Goal: Task Accomplishment & Management: Manage account settings

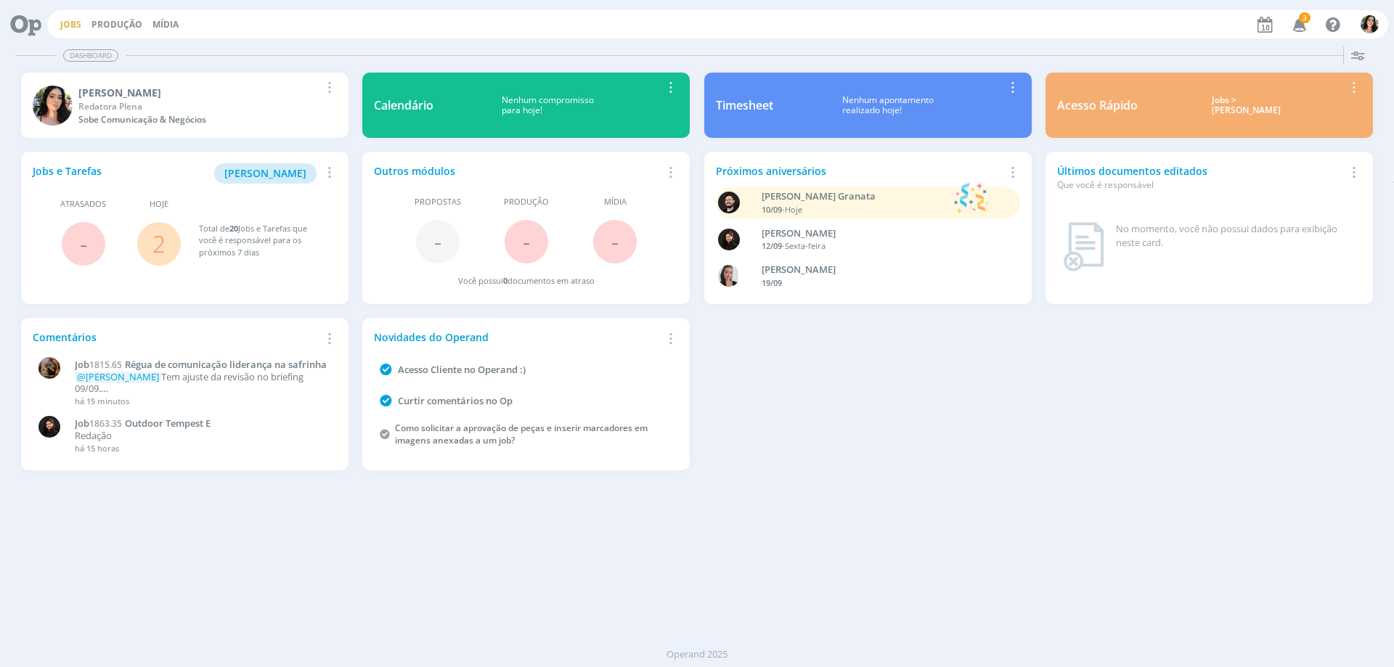
click at [70, 29] on link "Jobs" at bounding box center [70, 24] width 21 height 12
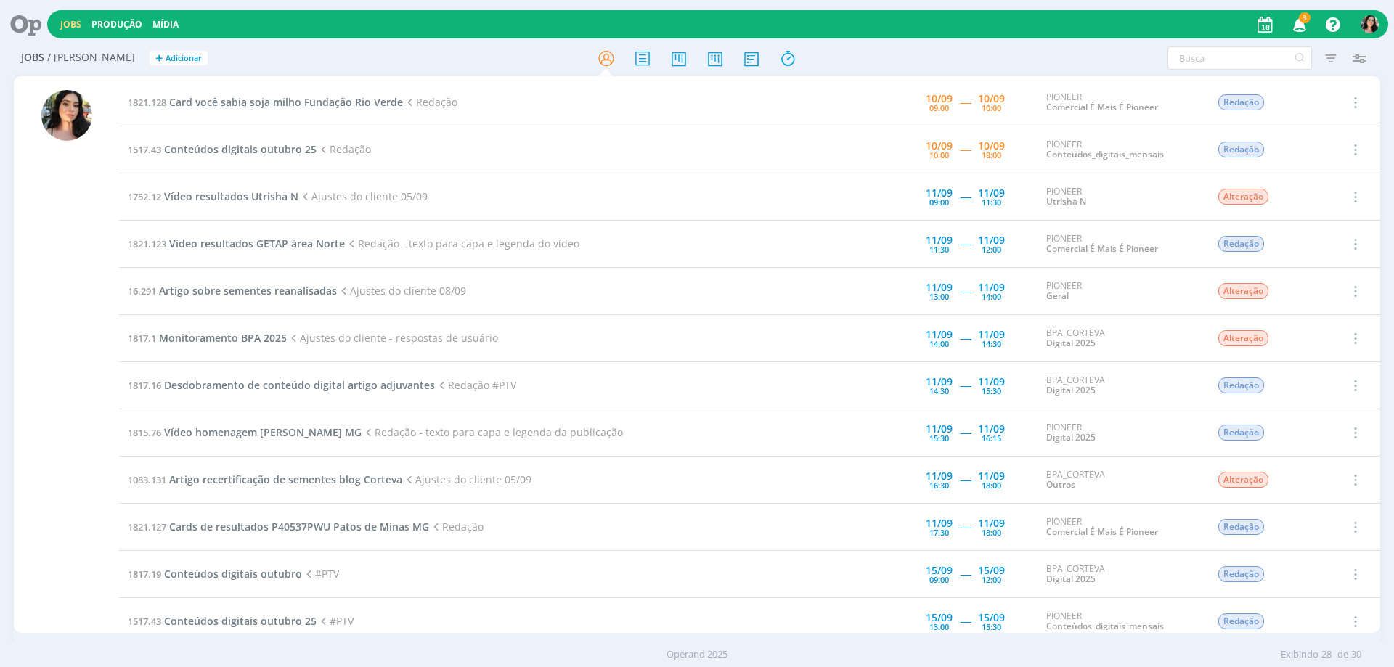
click at [314, 105] on span "Card você sabia soja milho Fundação Rio Verde" at bounding box center [286, 102] width 234 height 14
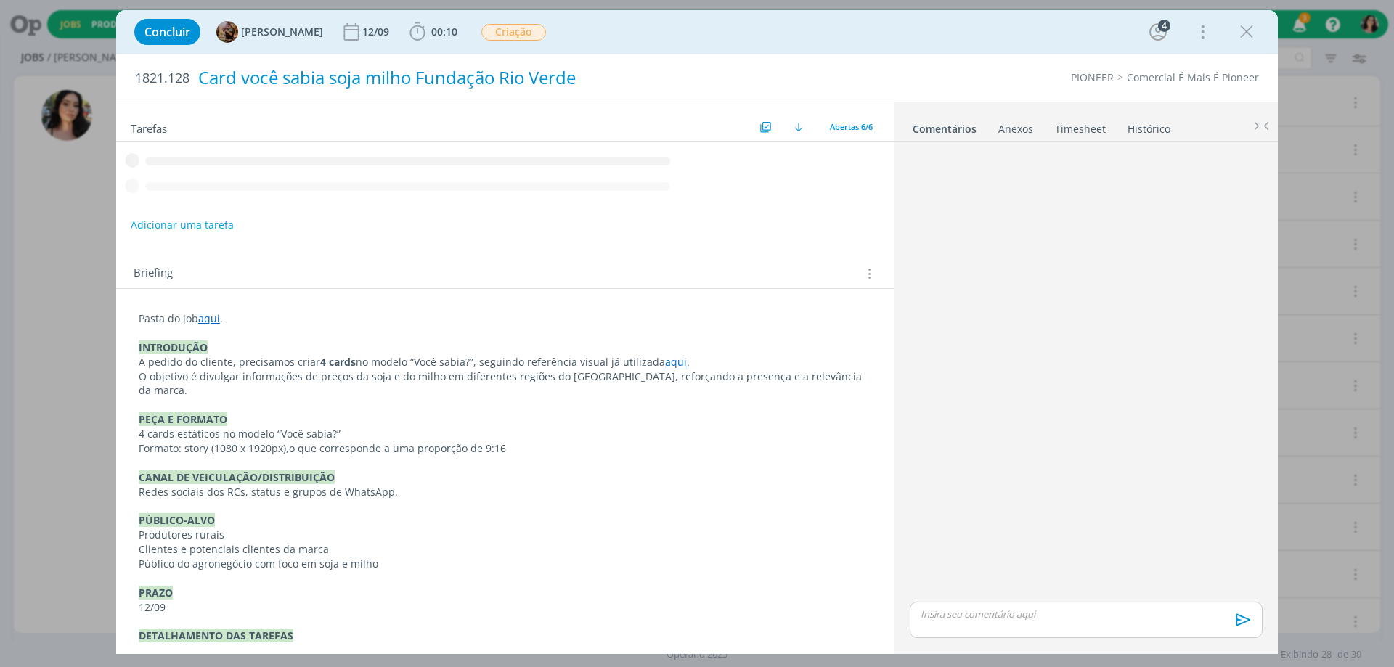
drag, startPoint x: 452, startPoint y: 36, endPoint x: 471, endPoint y: 61, distance: 31.5
click at [452, 36] on span "00:10" at bounding box center [444, 32] width 26 height 14
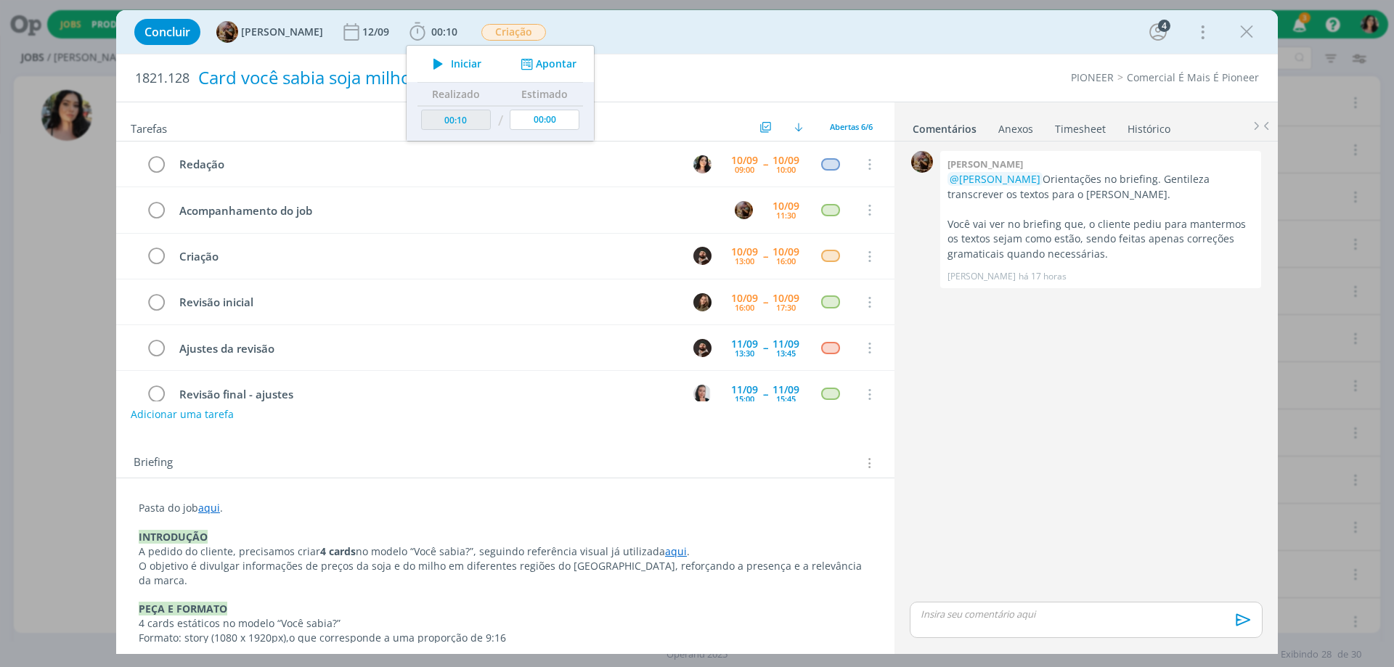
click at [471, 61] on span "Iniciar" at bounding box center [466, 64] width 30 height 10
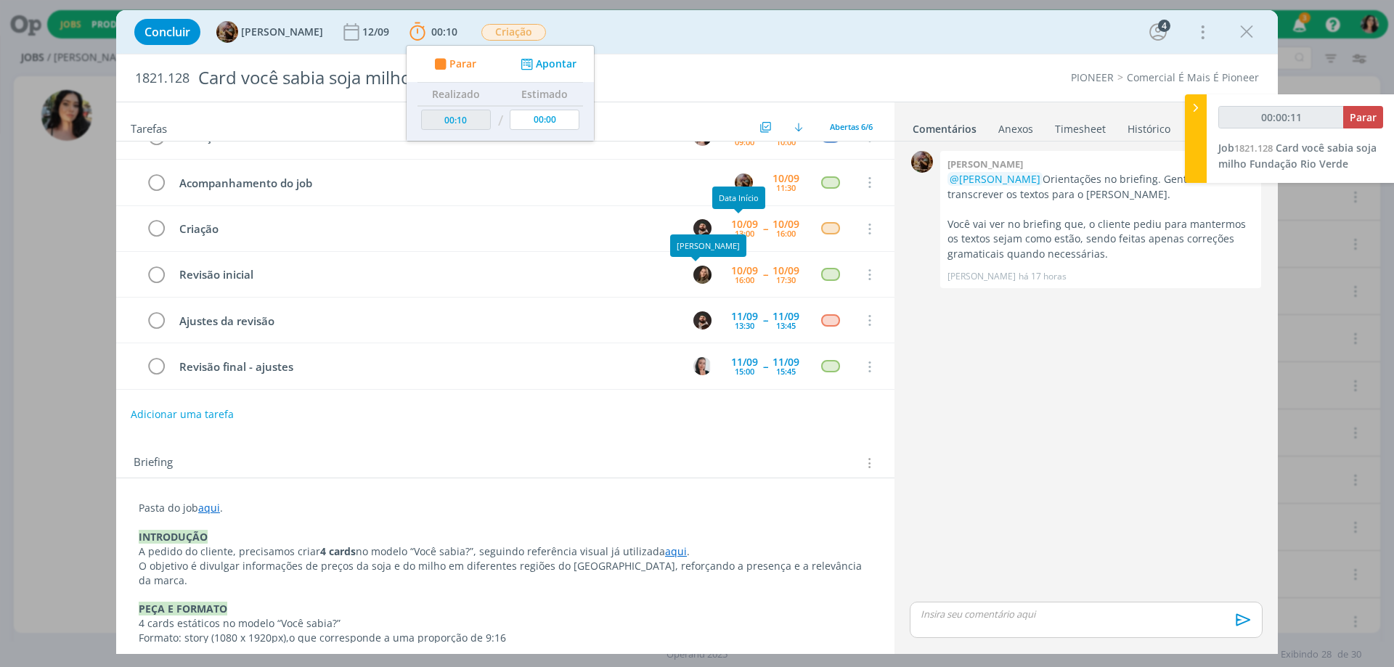
scroll to position [28, 0]
click at [850, 59] on div "1821.128 Card você sabia soja milho Fundação Rio Verde PIONEER Comercial É Mais…" at bounding box center [697, 77] width 1162 height 47
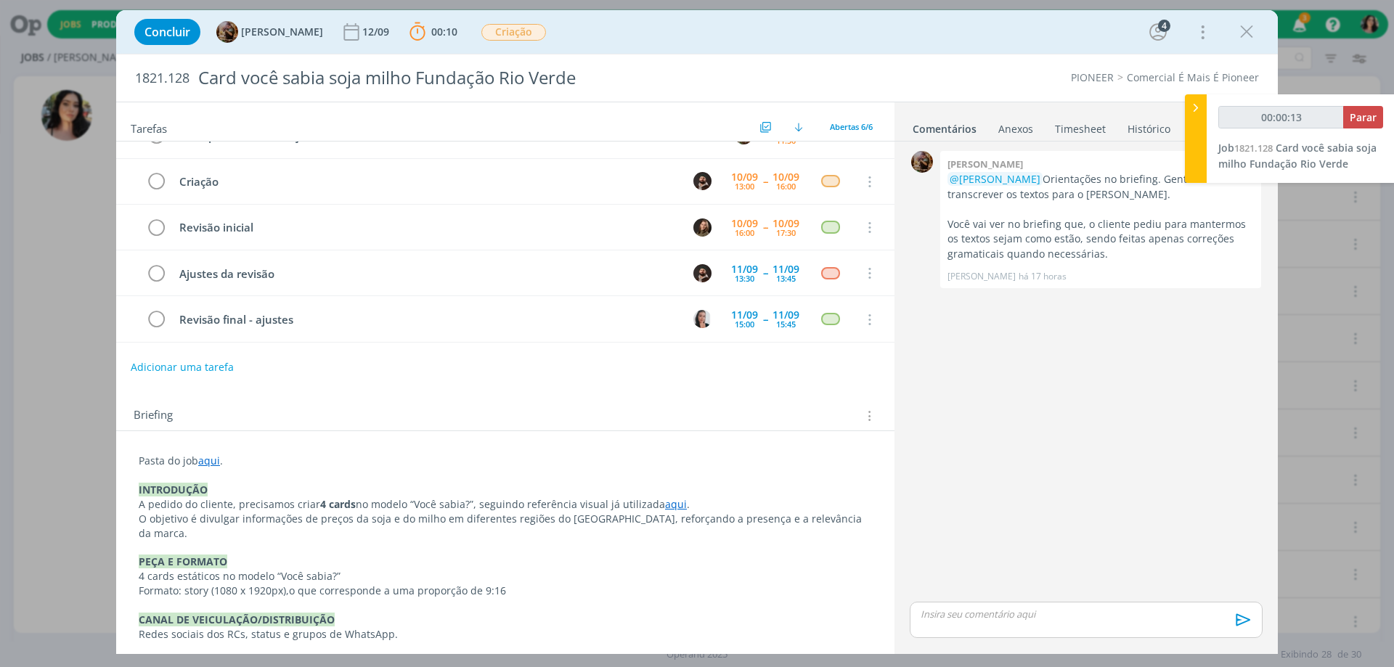
scroll to position [73, 0]
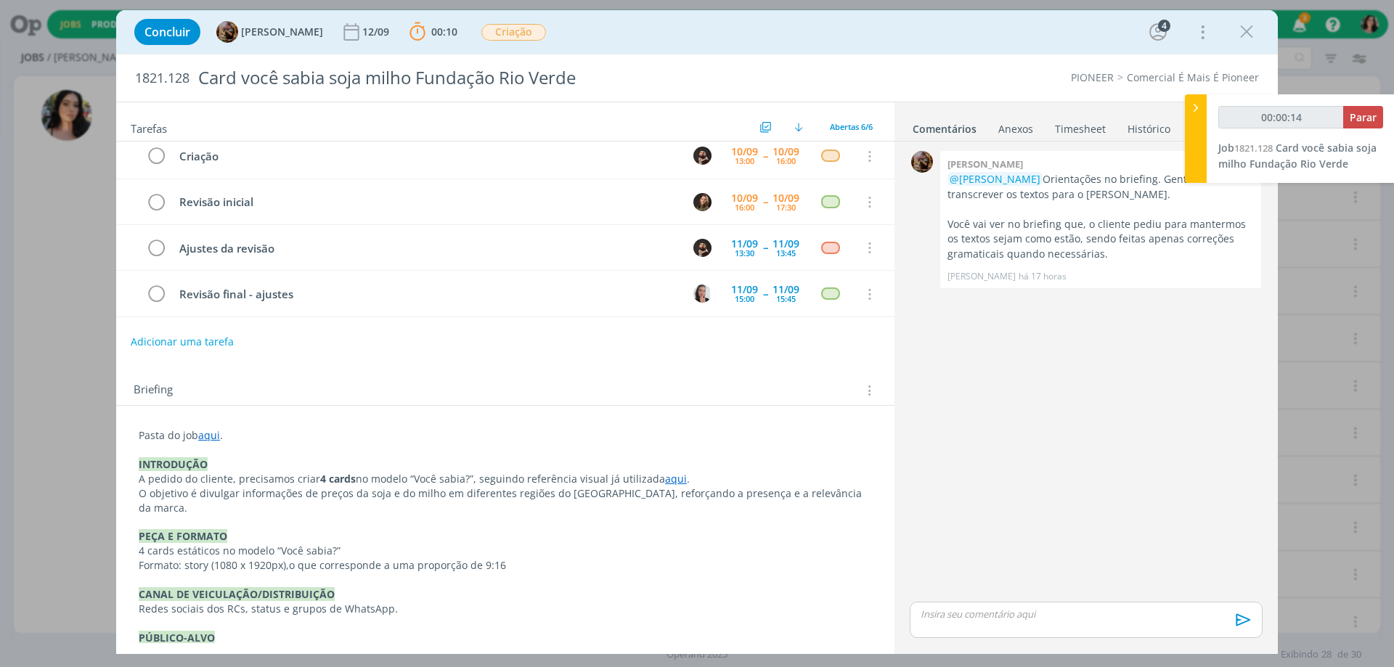
click at [670, 479] on link "aqui" at bounding box center [676, 479] width 22 height 14
click at [658, 505] on link "[URL][DOMAIN_NAME]" at bounding box center [622, 506] width 110 height 19
click at [777, 574] on p "dialog" at bounding box center [505, 581] width 732 height 15
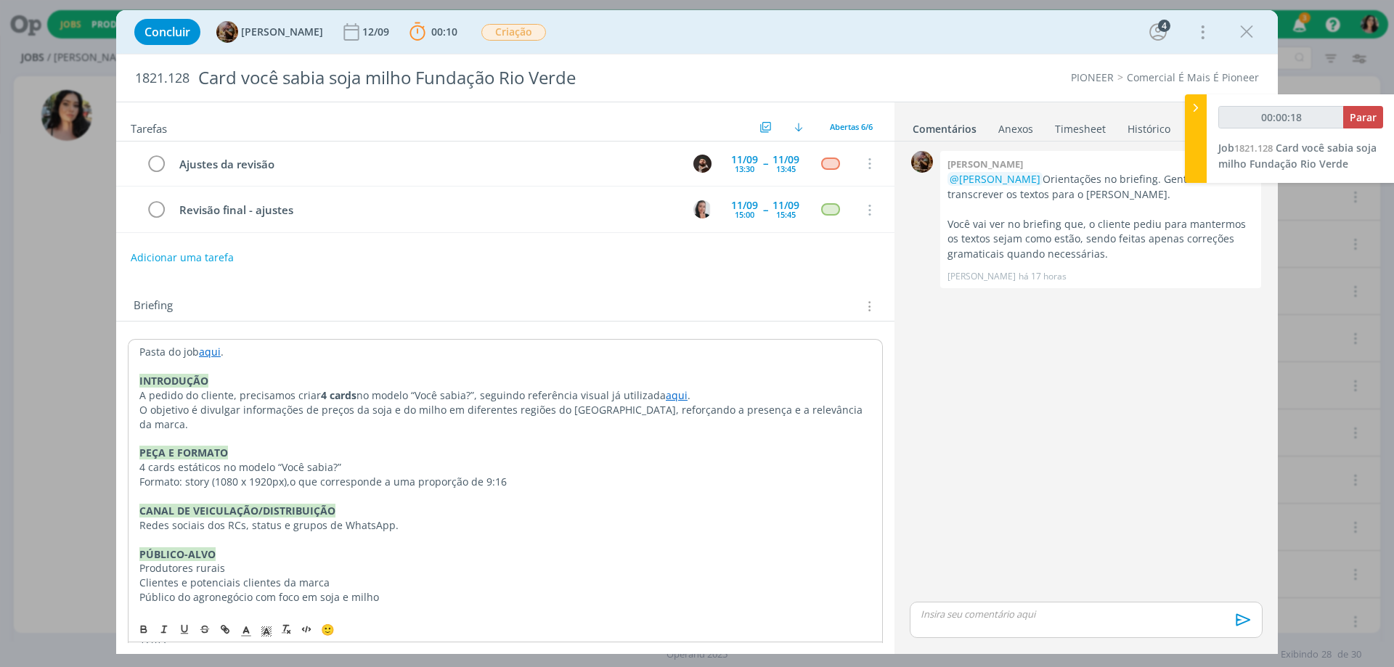
scroll to position [363, 0]
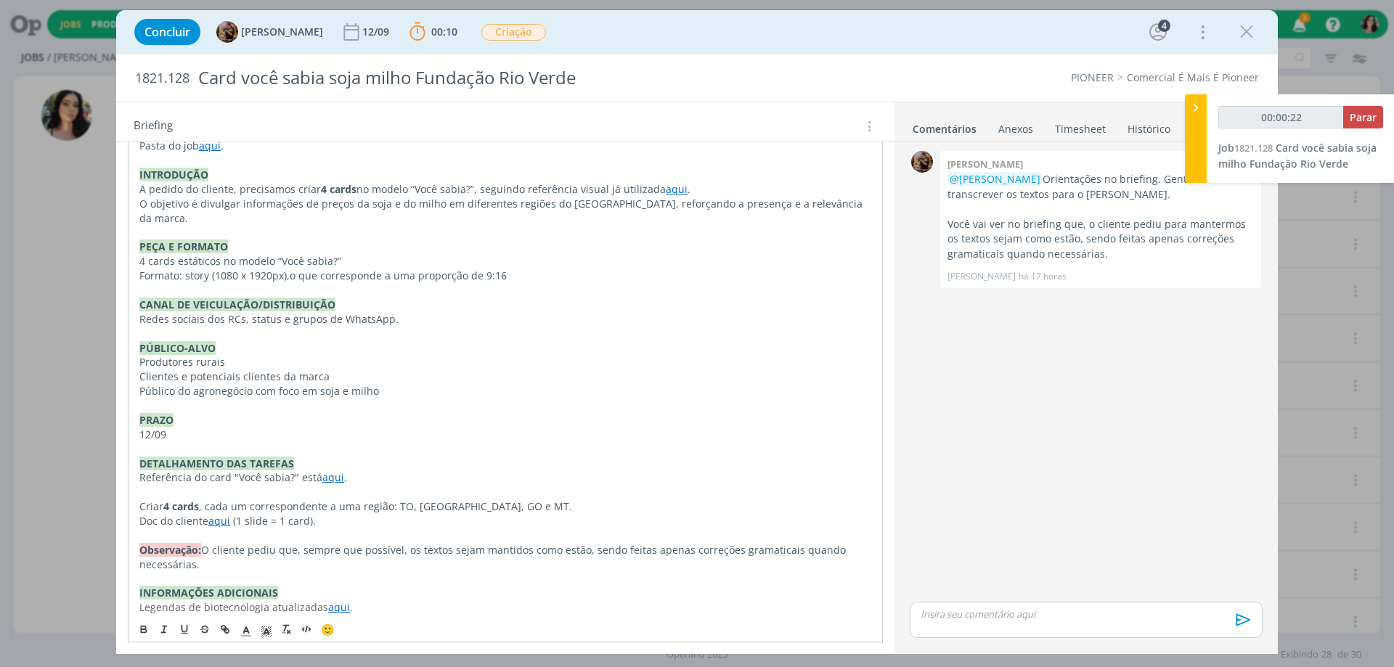
click at [211, 514] on link "aqui" at bounding box center [219, 521] width 22 height 14
click at [211, 528] on link "[URL][DOMAIN_NAME]" at bounding box center [234, 534] width 110 height 19
drag, startPoint x: 133, startPoint y: 83, endPoint x: 190, endPoint y: 89, distance: 57.7
click at [190, 89] on div "1821.128 Card você sabia soja milho Fundação Rio Verde" at bounding box center [460, 77] width 664 height 47
copy span "1821.128"
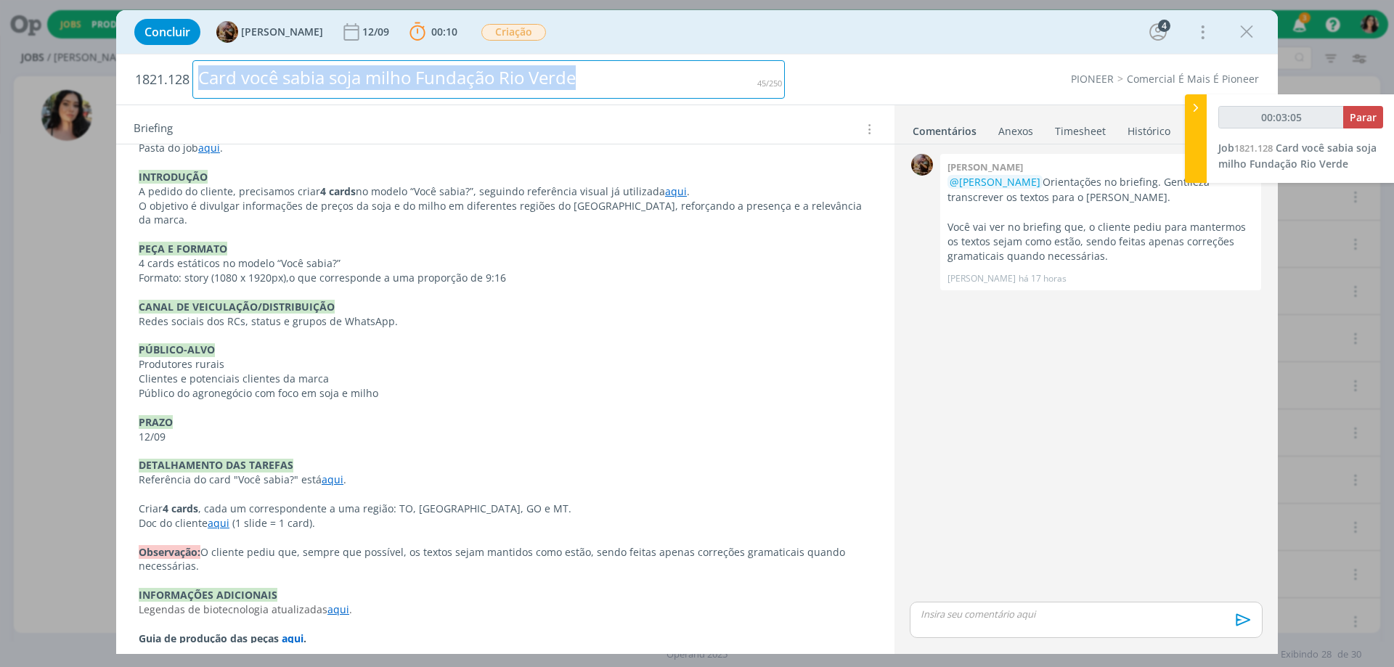
drag, startPoint x: 632, startPoint y: 86, endPoint x: 191, endPoint y: 137, distance: 443.7
click at [191, 137] on div "1821.128 Card você sabia soja milho Fundação Rio Verde PIONEER Comercial É Mais…" at bounding box center [697, 354] width 1162 height 600
copy div "Card você sabia soja milho Fundação Rio Verde"
type input "00:19:43"
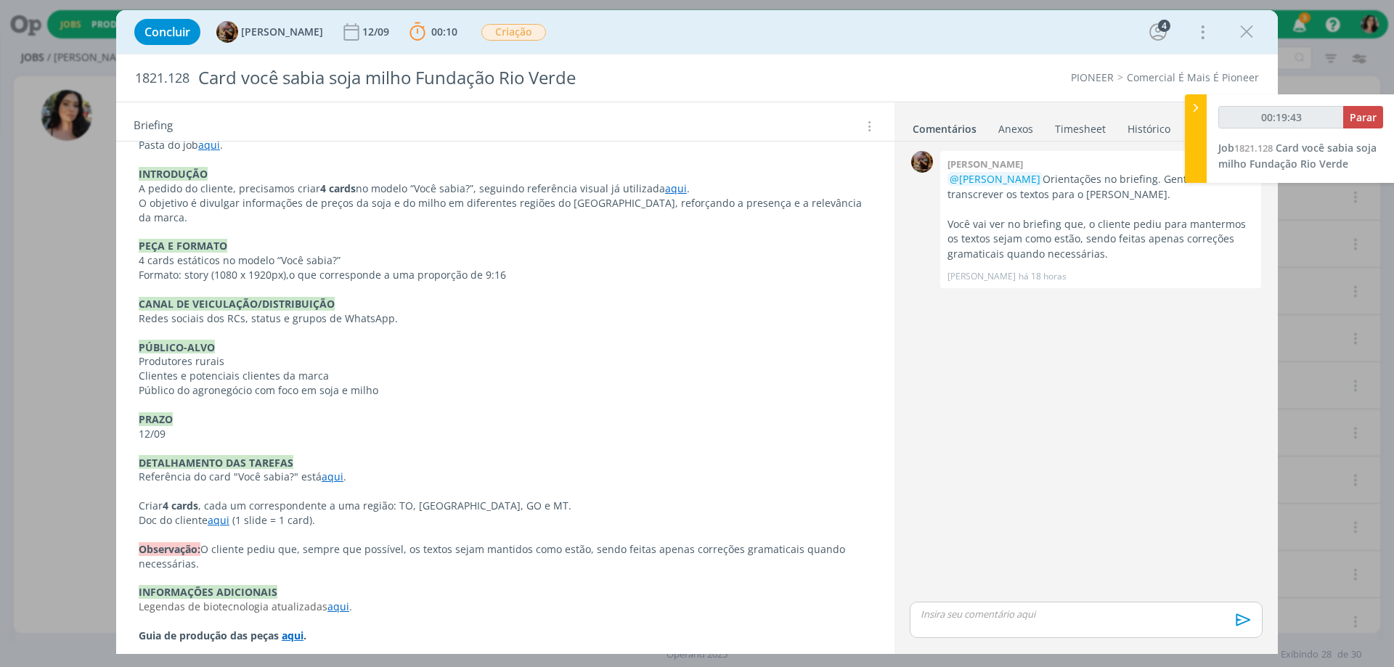
click at [1195, 155] on div at bounding box center [1196, 138] width 22 height 89
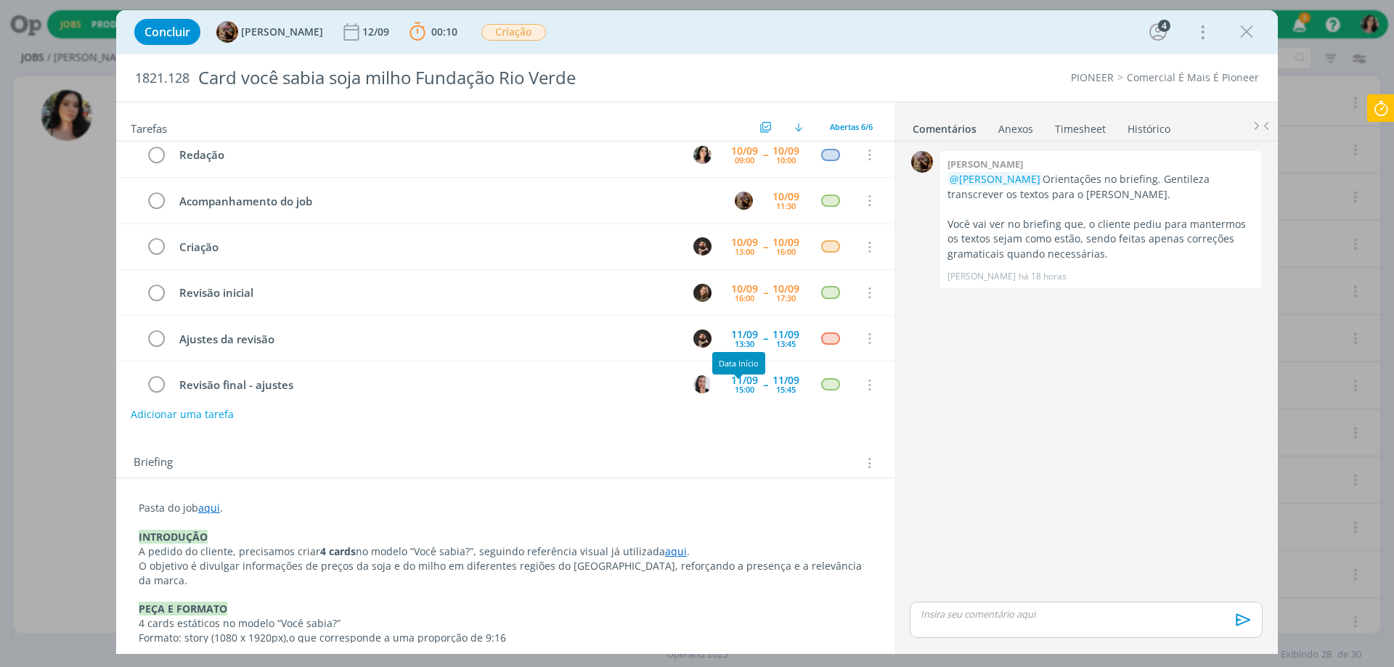
scroll to position [0, 0]
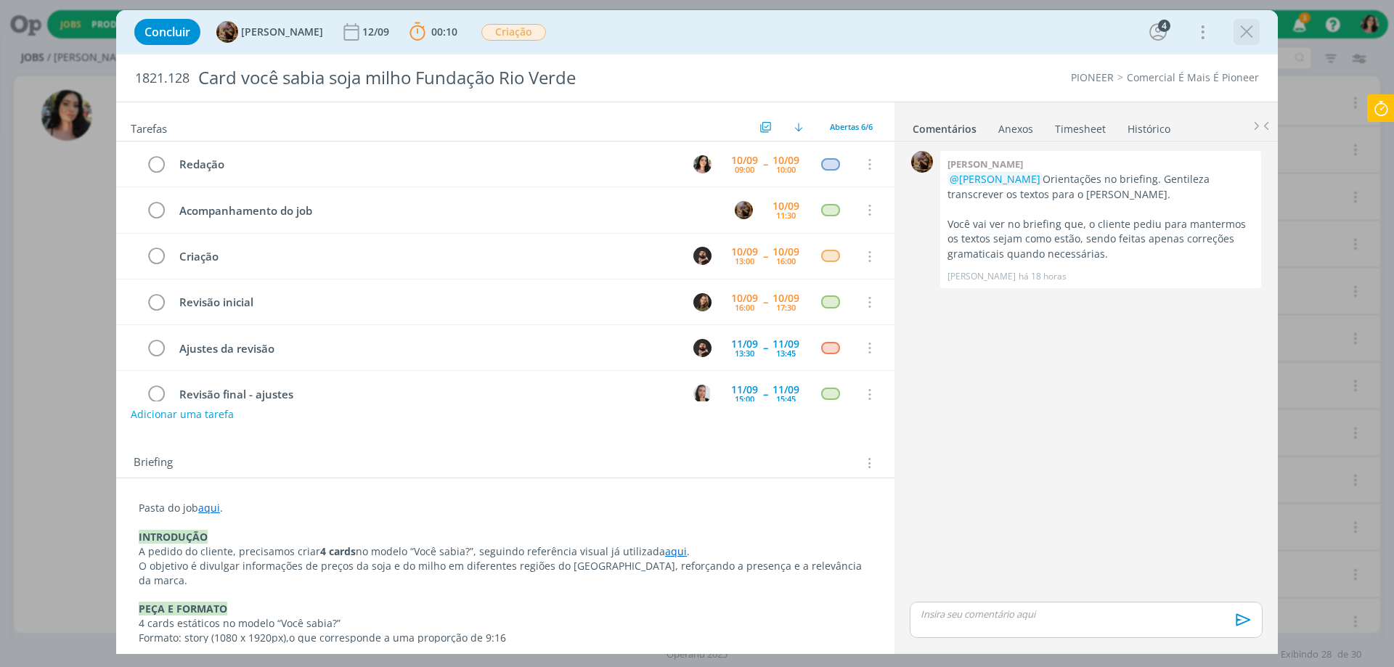
click at [1246, 31] on icon "dialog" at bounding box center [1247, 32] width 22 height 22
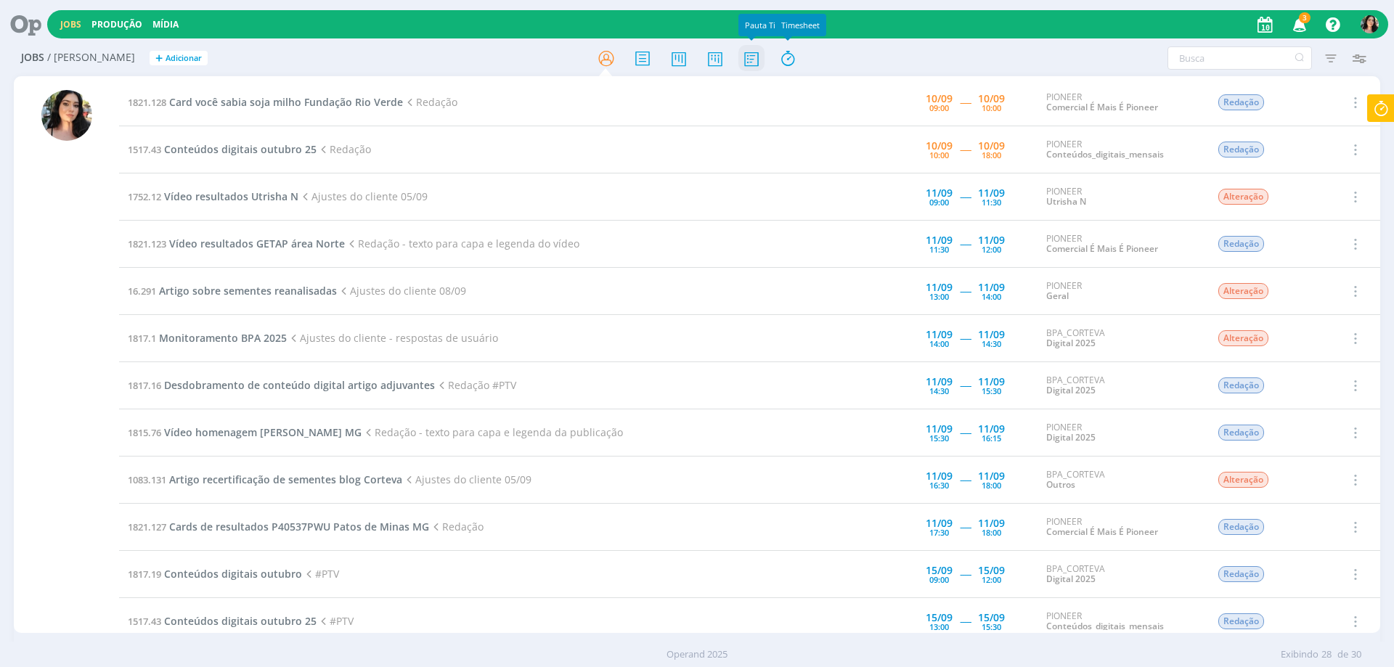
click at [749, 58] on icon at bounding box center [751, 58] width 26 height 28
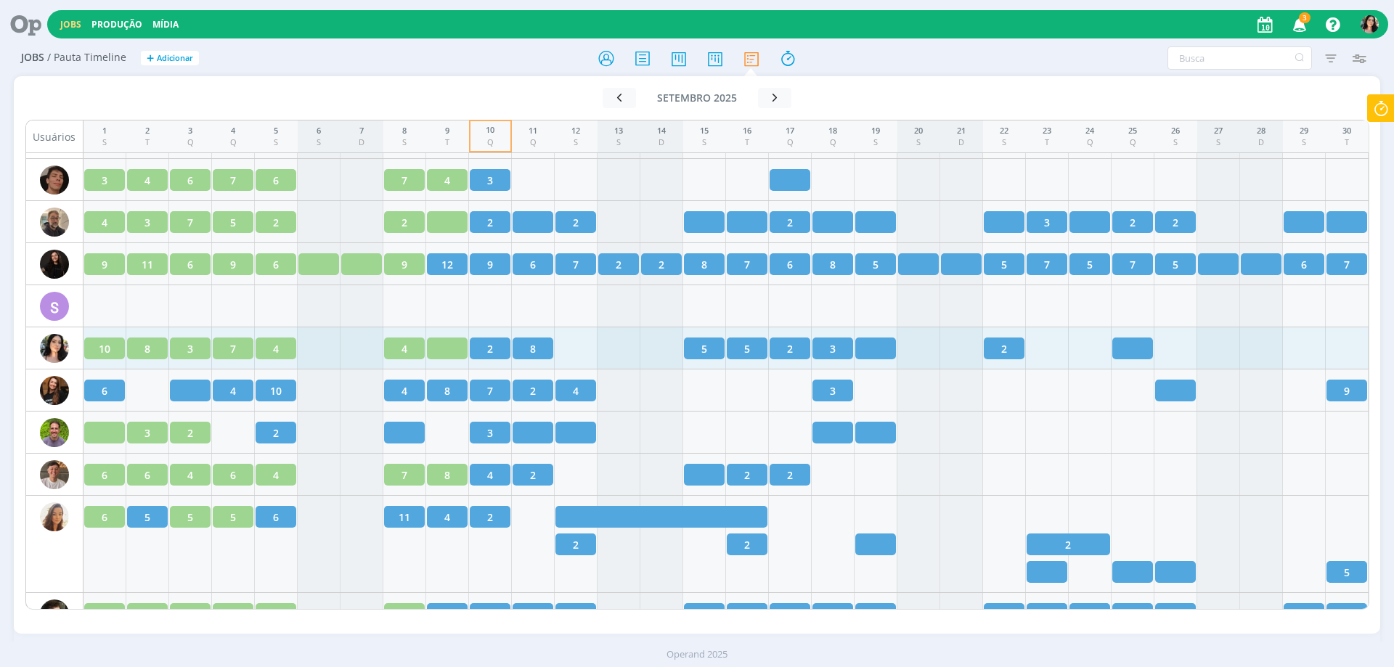
scroll to position [2165, 0]
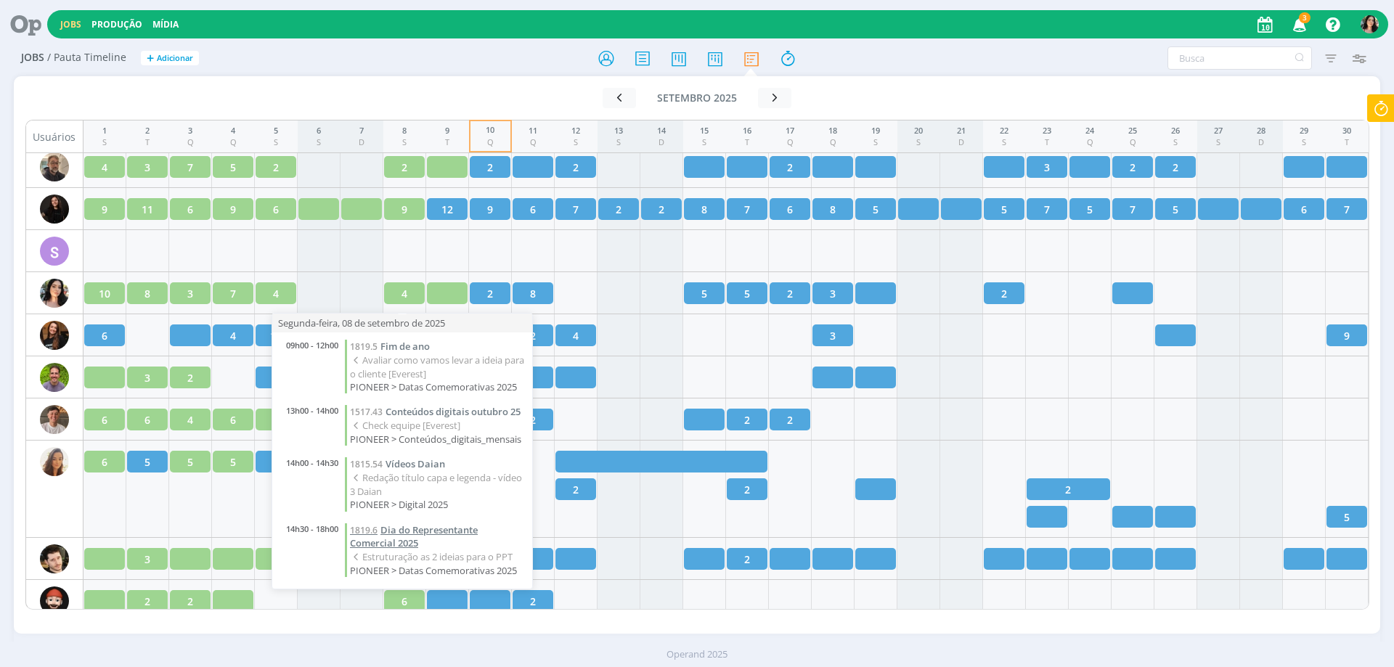
click at [384, 537] on span "Dia do Representante Comercial 2025" at bounding box center [414, 537] width 128 height 27
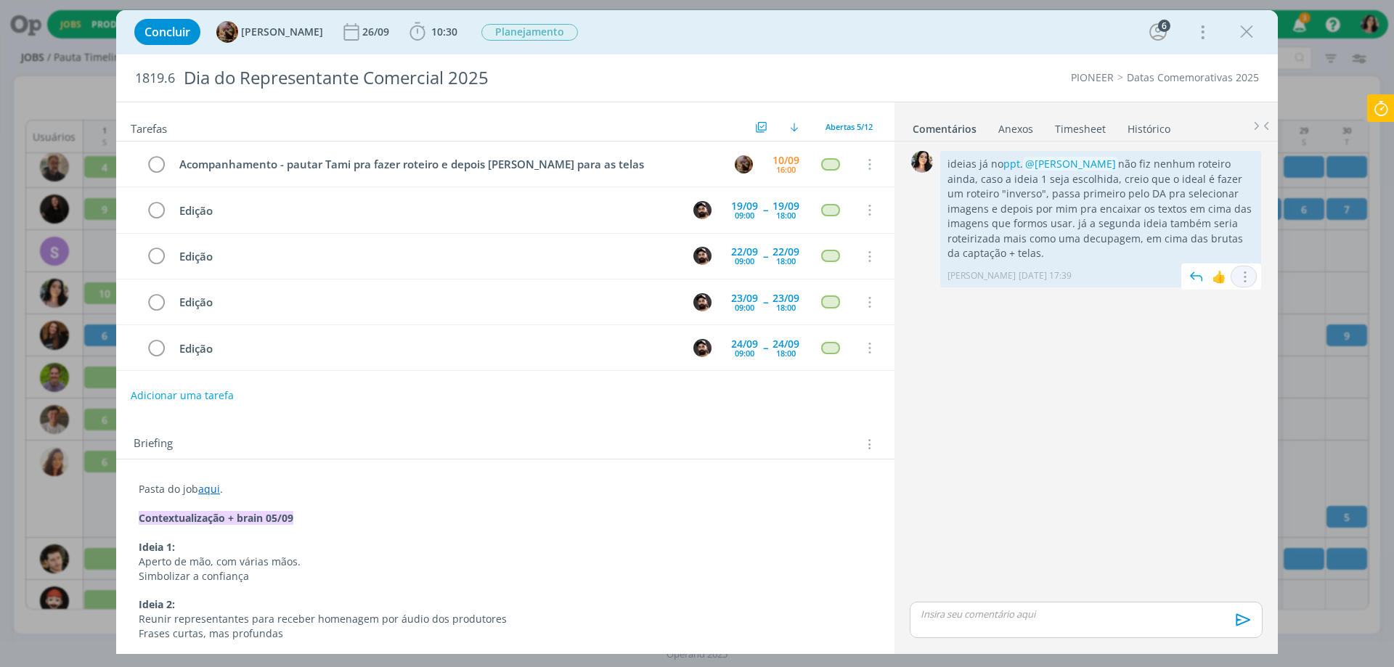
click at [1250, 277] on icon "dialog" at bounding box center [1244, 277] width 16 height 14
click at [1195, 304] on link "Editar" at bounding box center [1194, 298] width 115 height 23
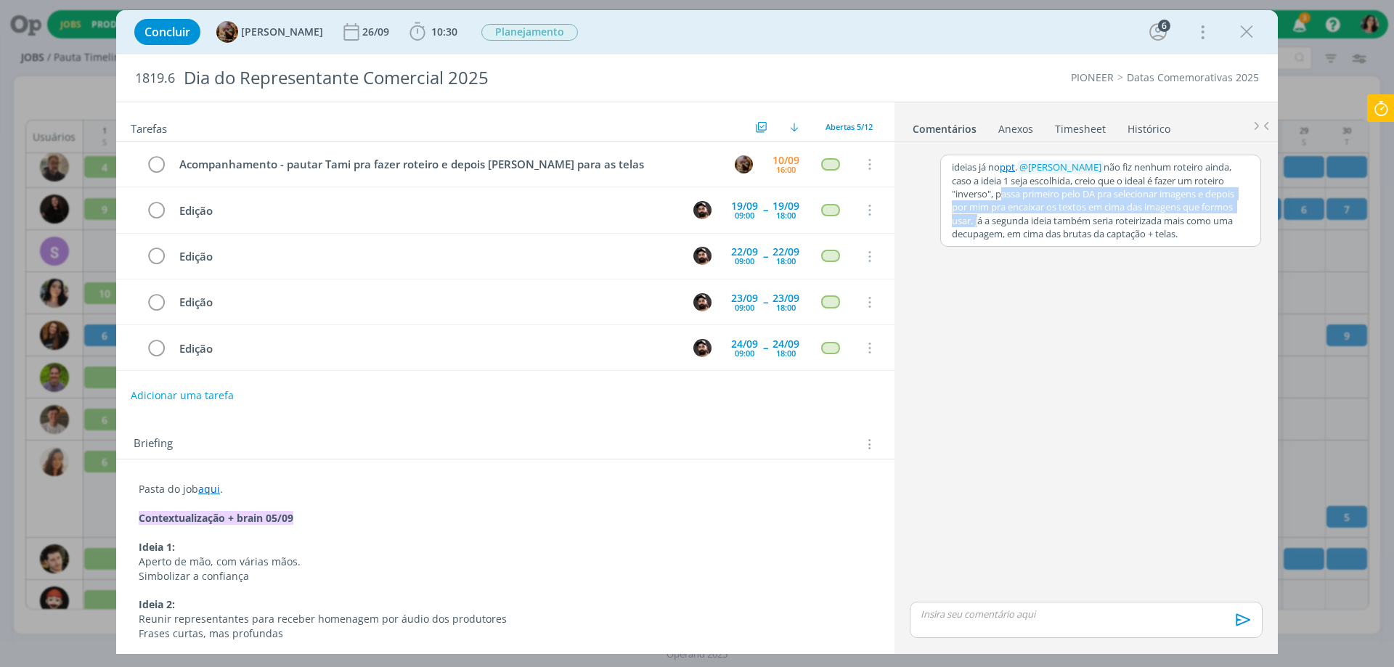
drag, startPoint x: 1022, startPoint y: 194, endPoint x: 1011, endPoint y: 218, distance: 26.3
click at [1011, 218] on p "ideias já no ppt . ﻿ @ [PERSON_NAME] ﻿ não fiz nenhum roteiro ainda, caso a ide…" at bounding box center [1101, 200] width 298 height 81
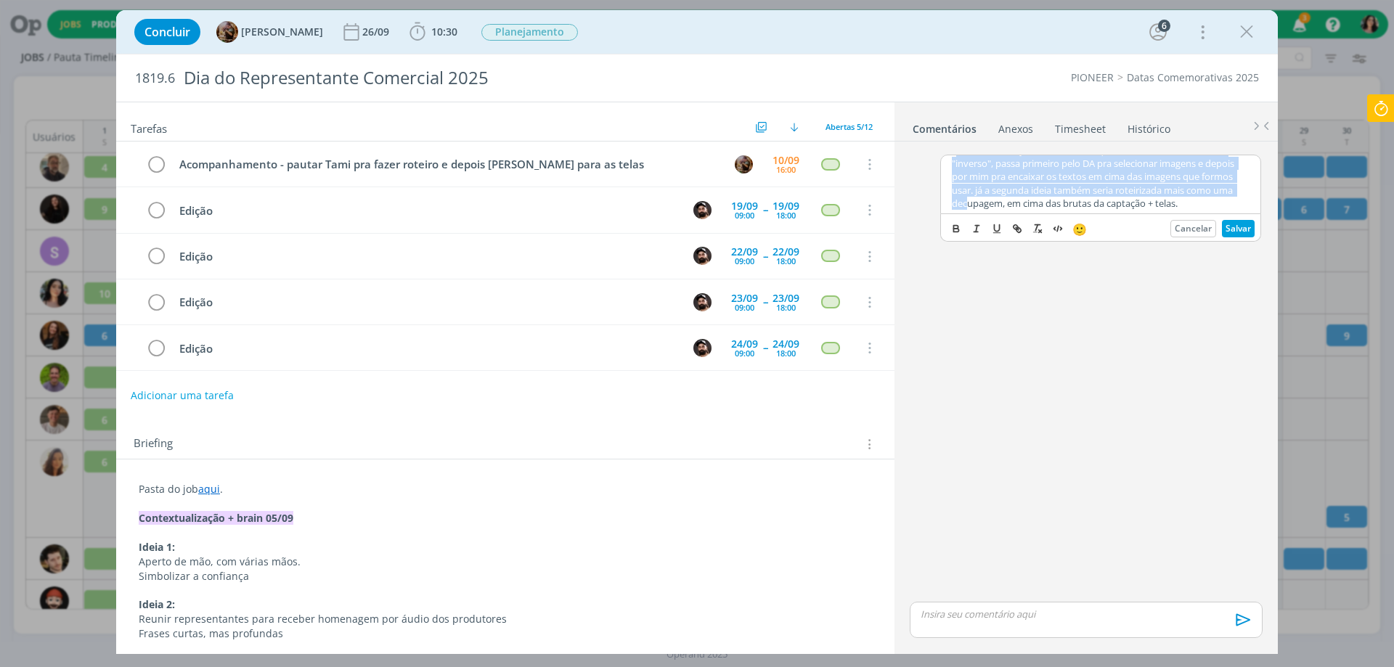
scroll to position [46, 0]
drag, startPoint x: 981, startPoint y: 177, endPoint x: 1070, endPoint y: 203, distance: 92.4
click at [1070, 203] on p "ideias já no ppt . ﻿ @ [PERSON_NAME] ﻿ não fiz nenhum roteiro ainda, caso a ide…" at bounding box center [1101, 168] width 298 height 81
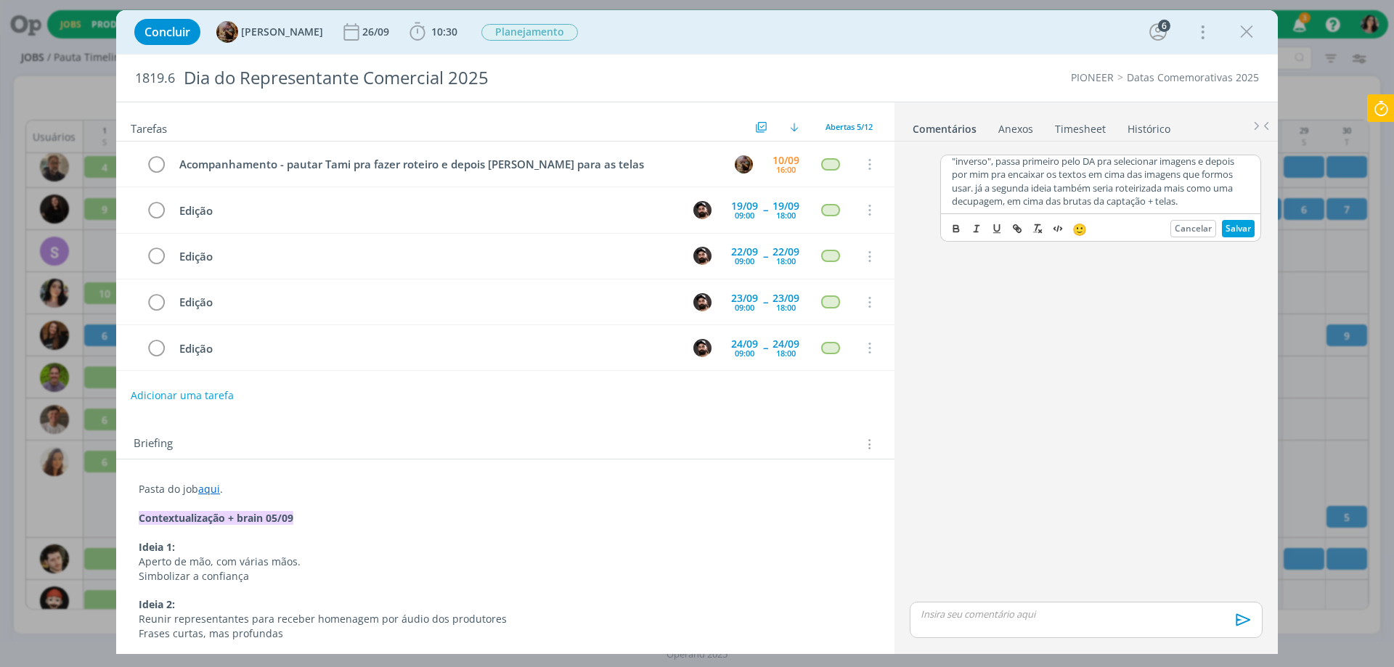
scroll to position [0, 0]
click at [1229, 224] on button "Salvar" at bounding box center [1238, 228] width 33 height 17
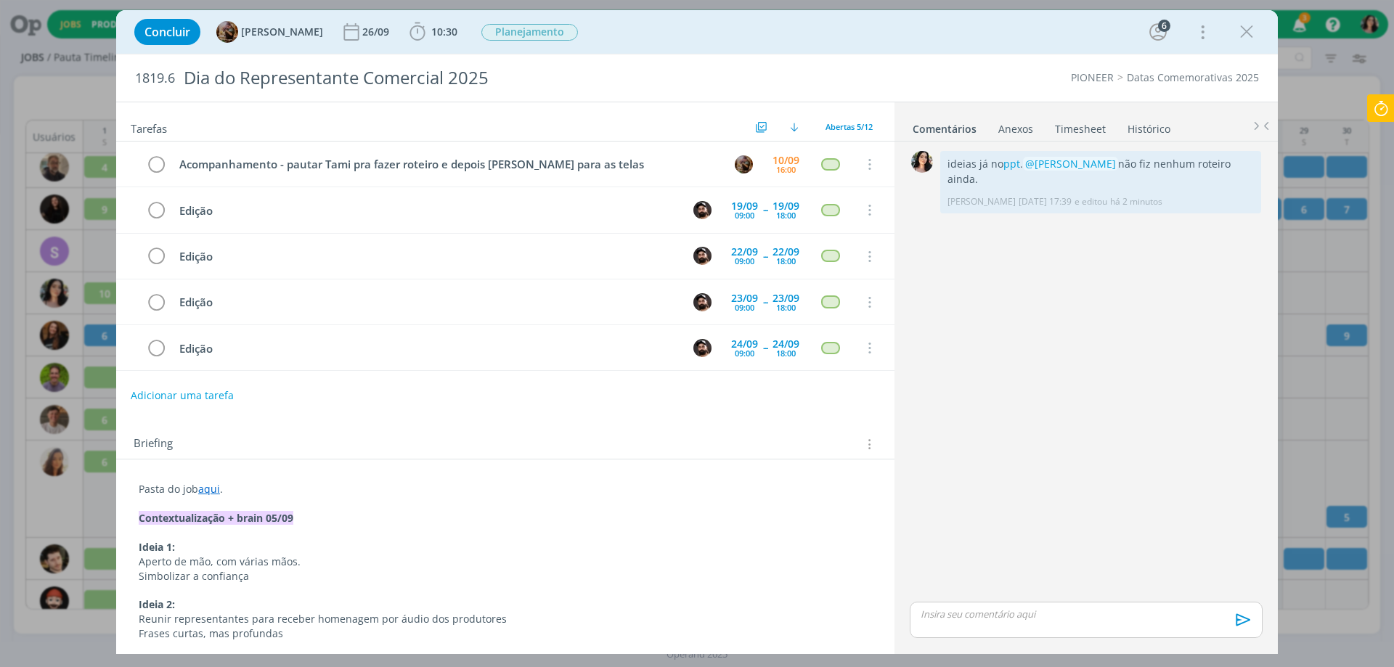
click at [963, 30] on div "Concluir [PERSON_NAME] [DATE] 10:30 Iniciar Apontar Data * [DATE] Horas * 00:00…" at bounding box center [697, 32] width 1140 height 35
click at [1253, 35] on icon "dialog" at bounding box center [1247, 32] width 22 height 22
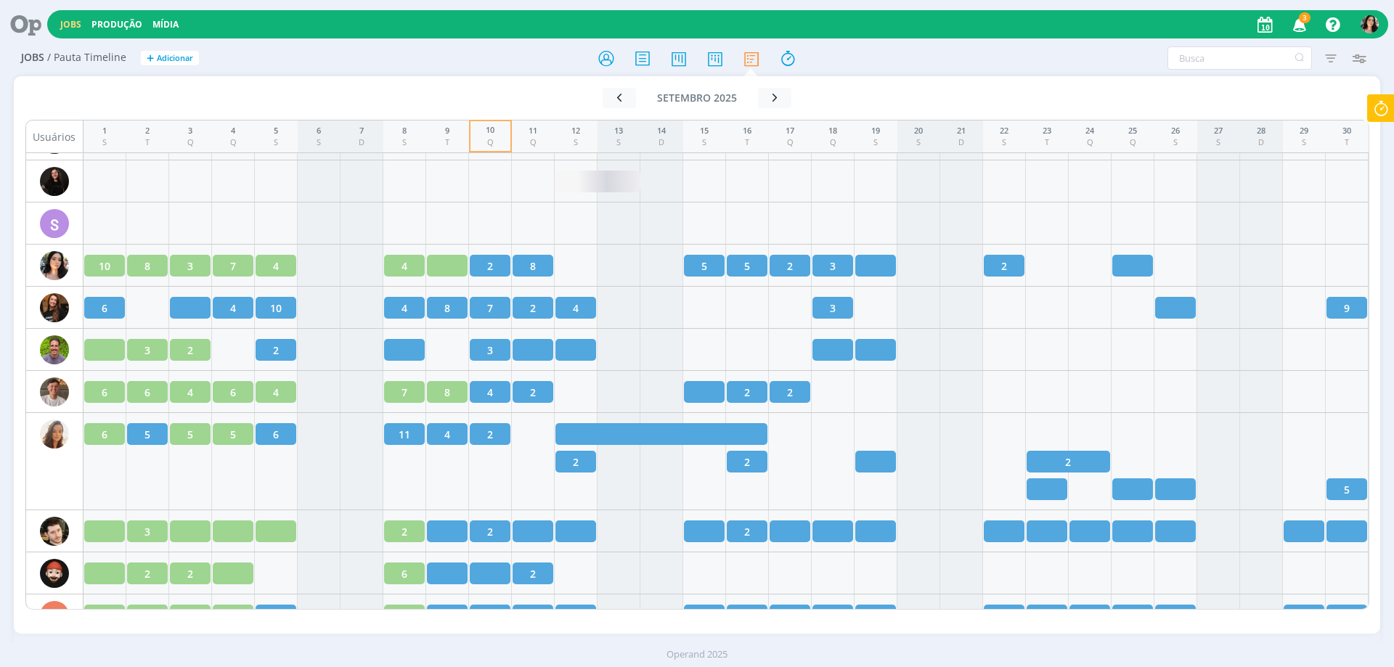
scroll to position [2138, 0]
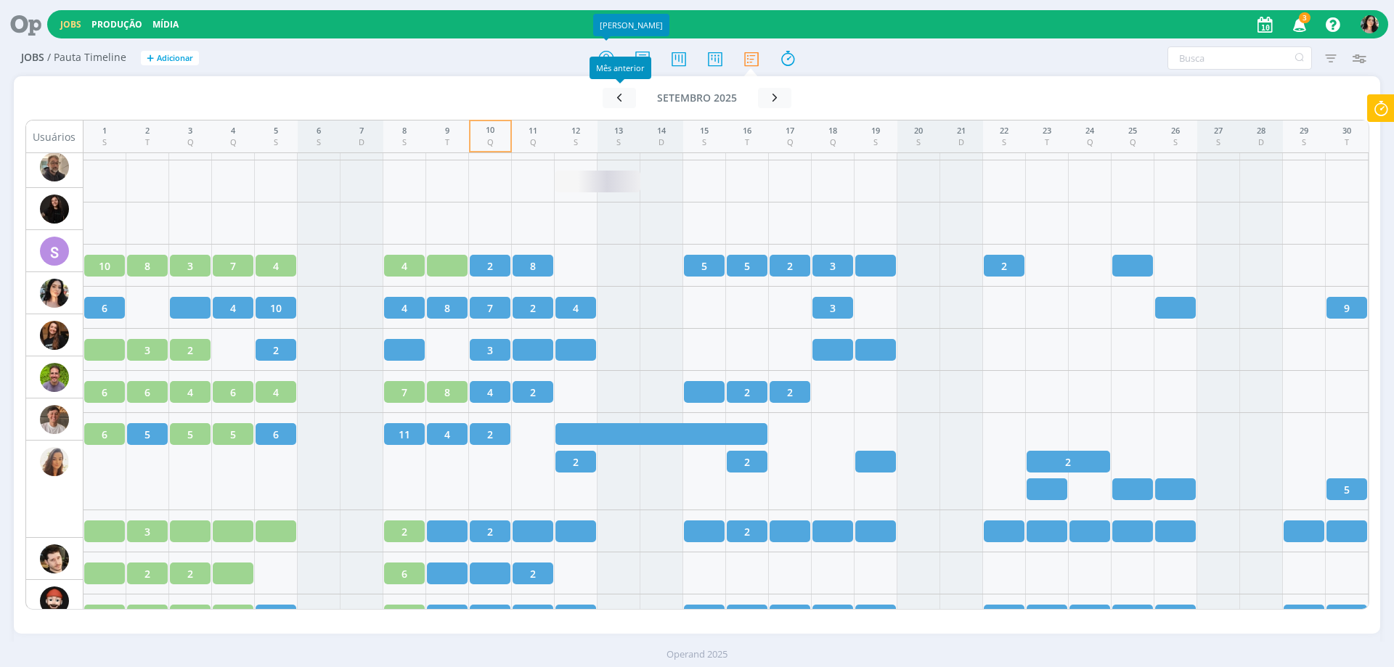
click at [599, 60] on div "Mês anterior" at bounding box center [621, 68] width 62 height 23
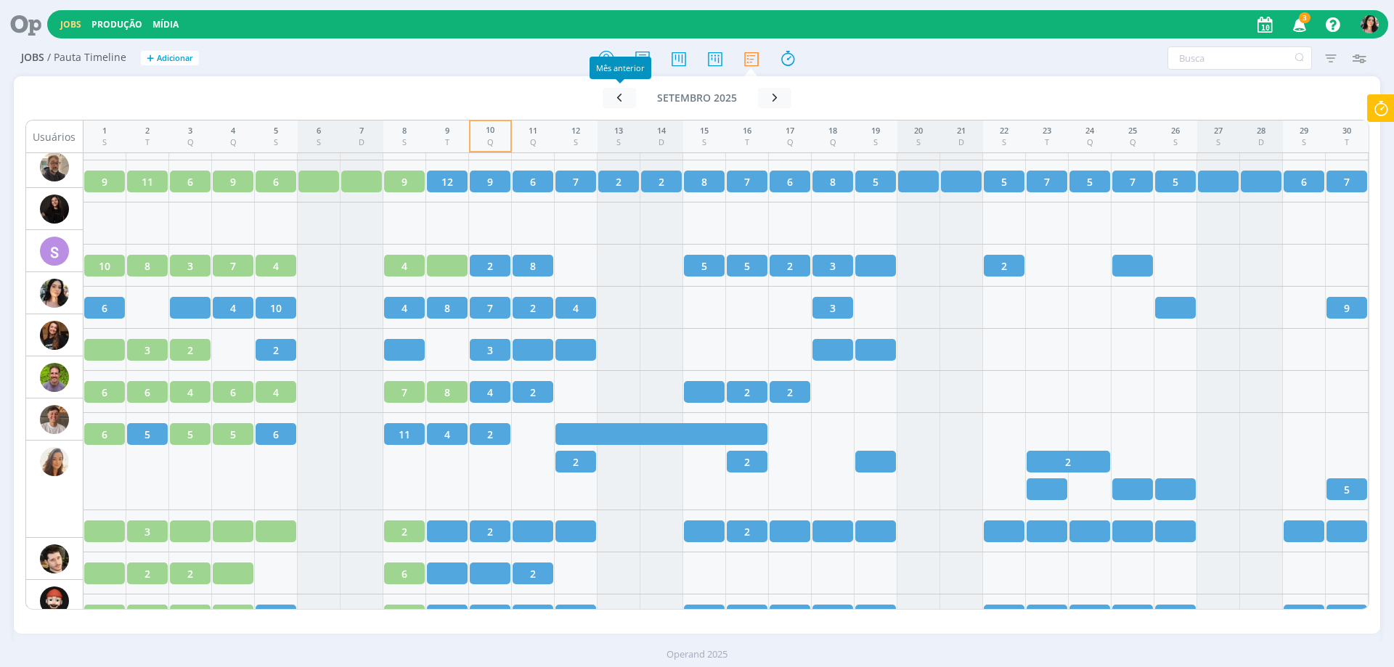
click at [602, 62] on div "Mês anterior" at bounding box center [621, 68] width 62 height 23
click at [605, 65] on div "Mês anterior" at bounding box center [621, 68] width 62 height 23
click at [605, 58] on icon at bounding box center [606, 58] width 26 height 28
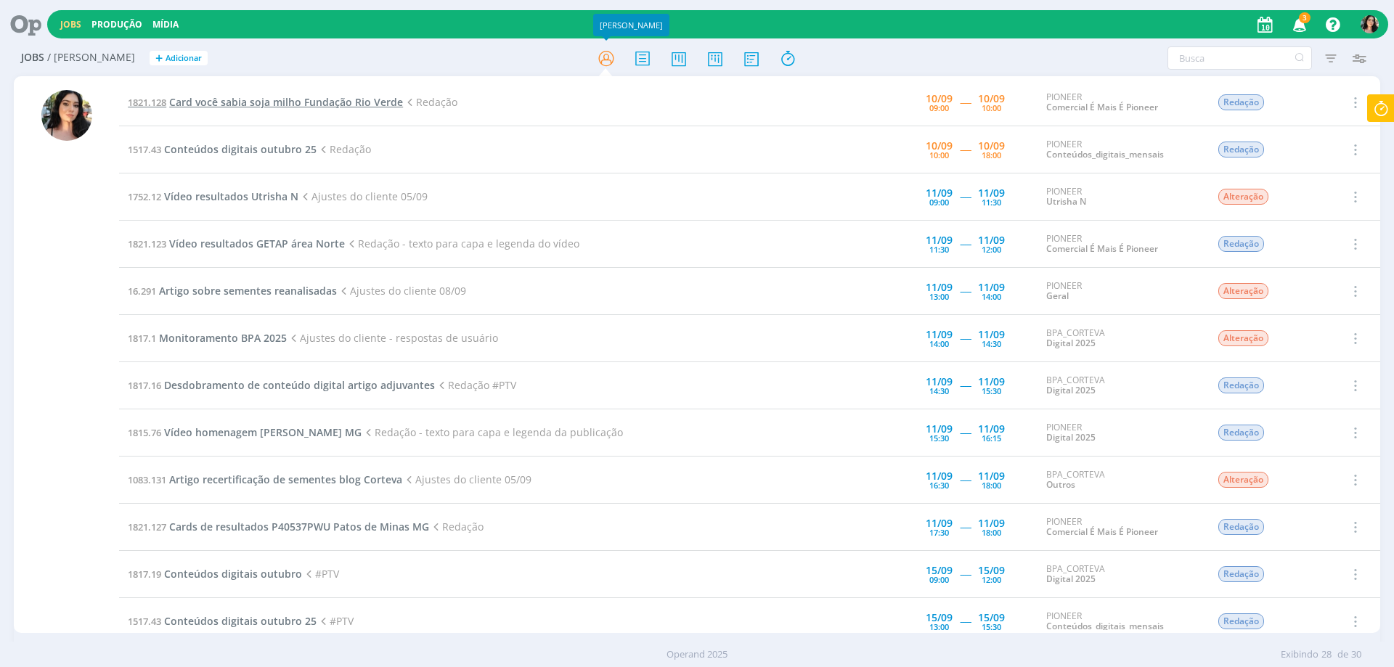
click at [274, 97] on span "Card você sabia soja milho Fundação Rio Verde" at bounding box center [286, 102] width 234 height 14
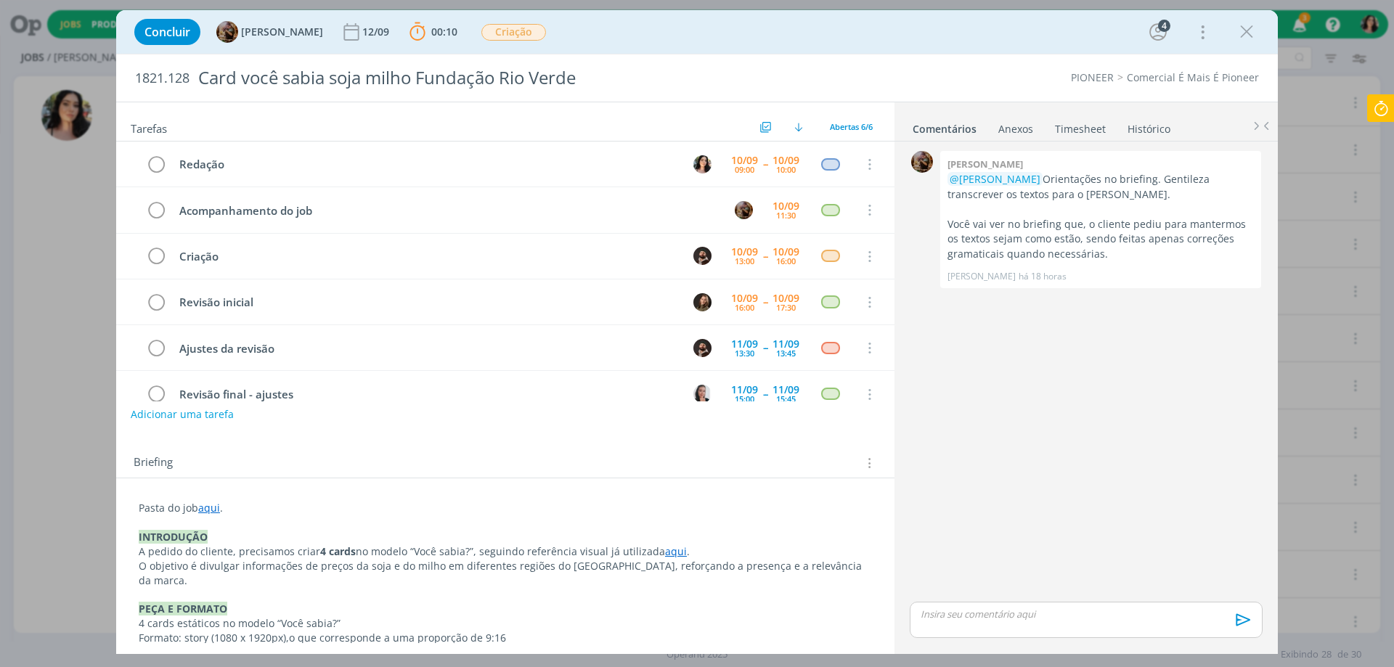
click at [211, 513] on link "aqui" at bounding box center [209, 508] width 22 height 14
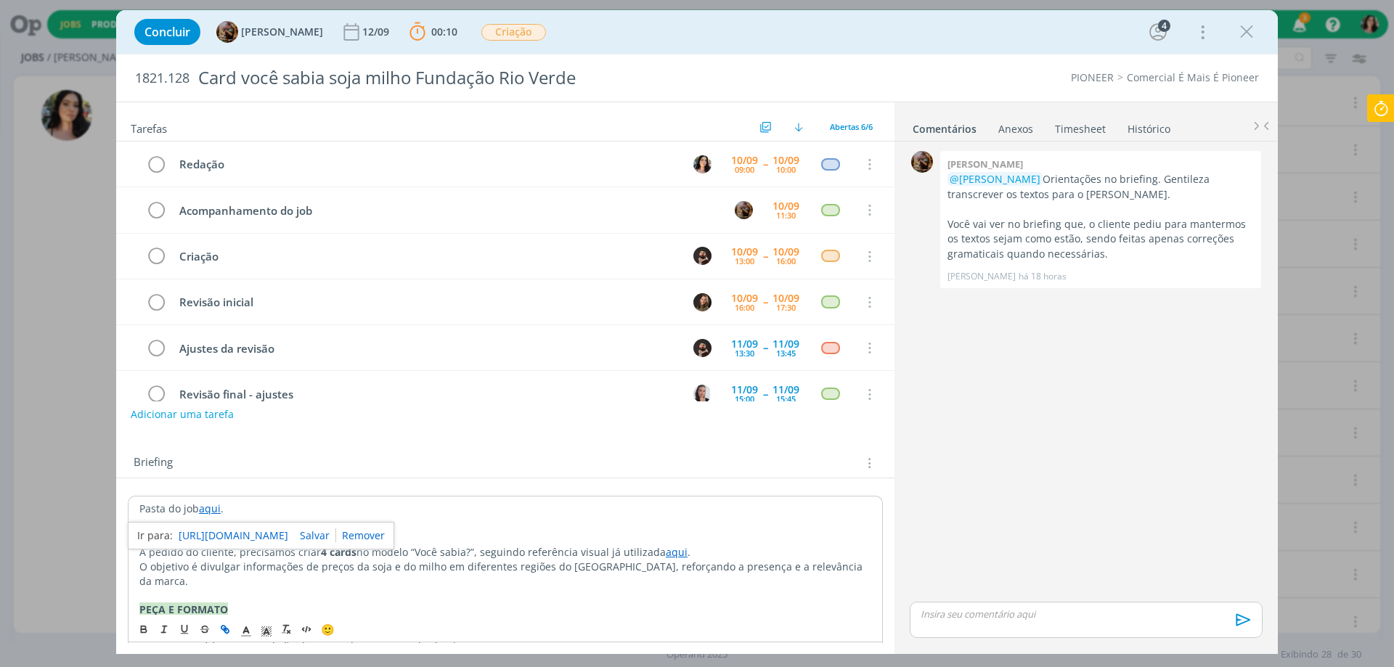
click at [224, 536] on link "[URL][DOMAIN_NAME]" at bounding box center [234, 535] width 110 height 19
click at [1010, 605] on div "dialog" at bounding box center [1086, 620] width 353 height 36
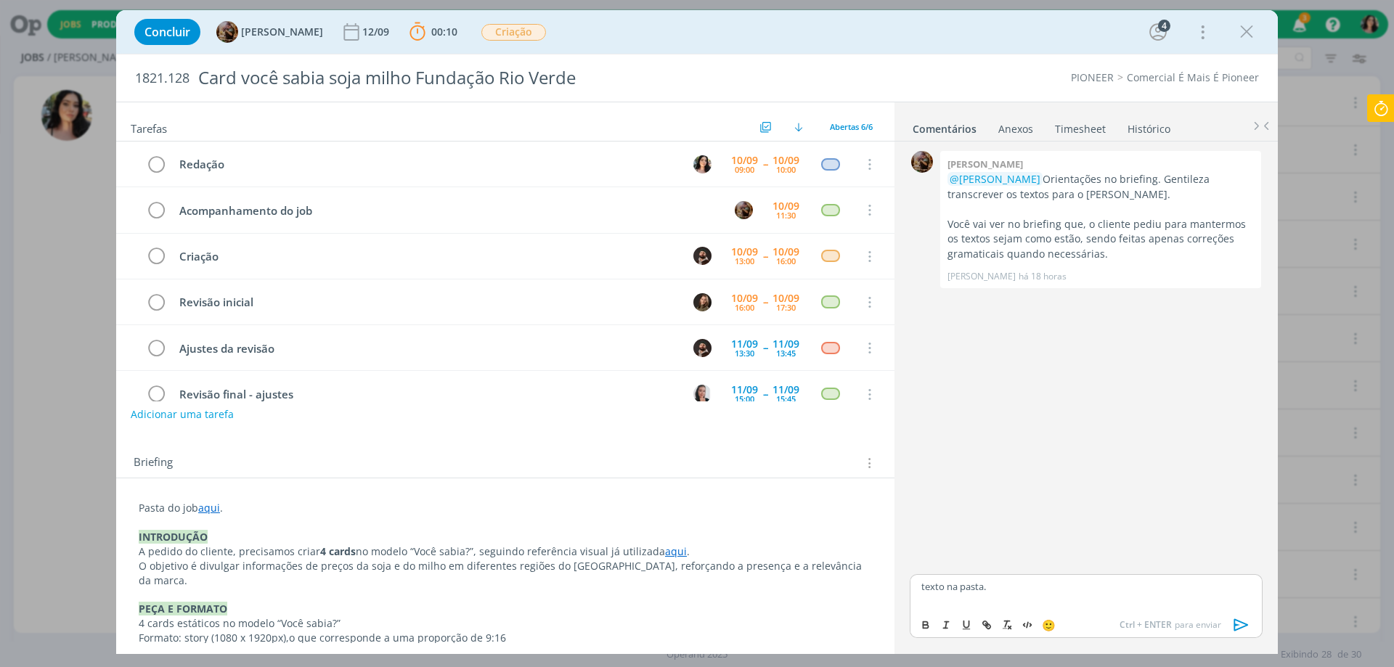
click at [974, 591] on p "texto na pasta." at bounding box center [1086, 586] width 330 height 13
click at [985, 624] on line "dialog" at bounding box center [986, 625] width 3 height 3
paste input "[URL][DOMAIN_NAME]"
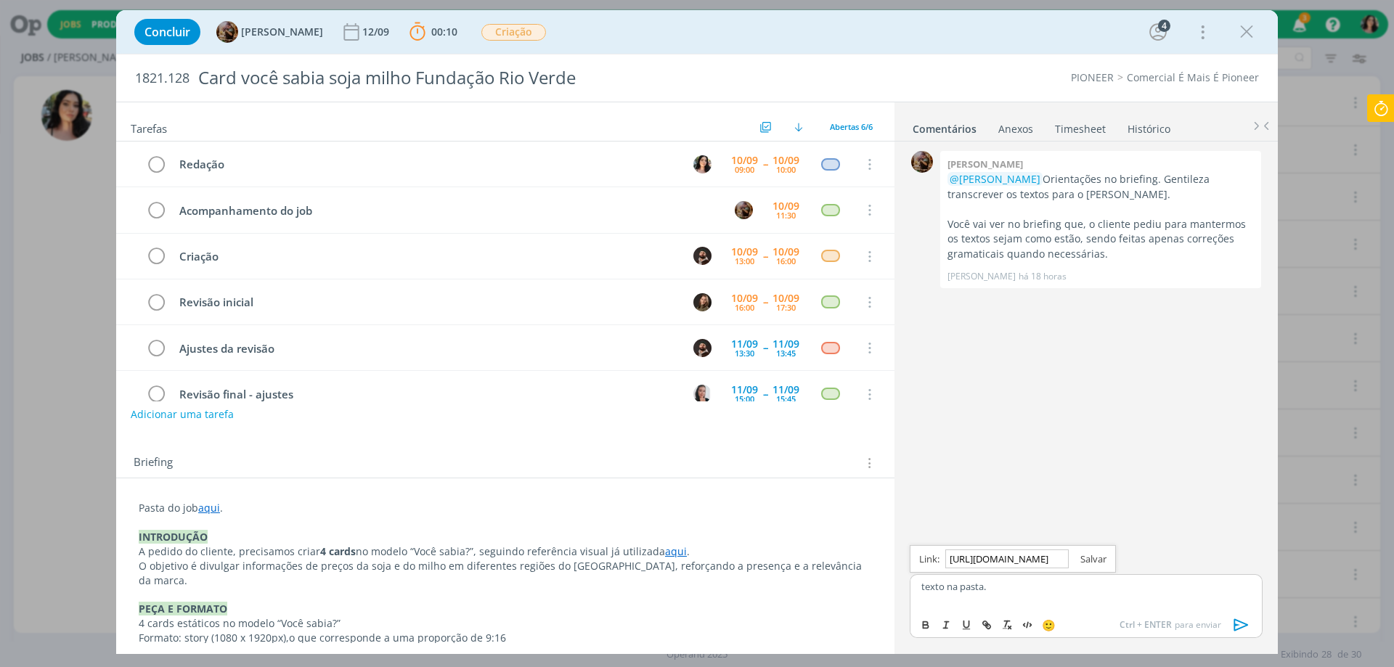
type input "[URL][DOMAIN_NAME]"
click at [1077, 558] on link "dialog" at bounding box center [1088, 559] width 38 height 13
click at [1231, 626] on icon "dialog" at bounding box center [1242, 625] width 22 height 22
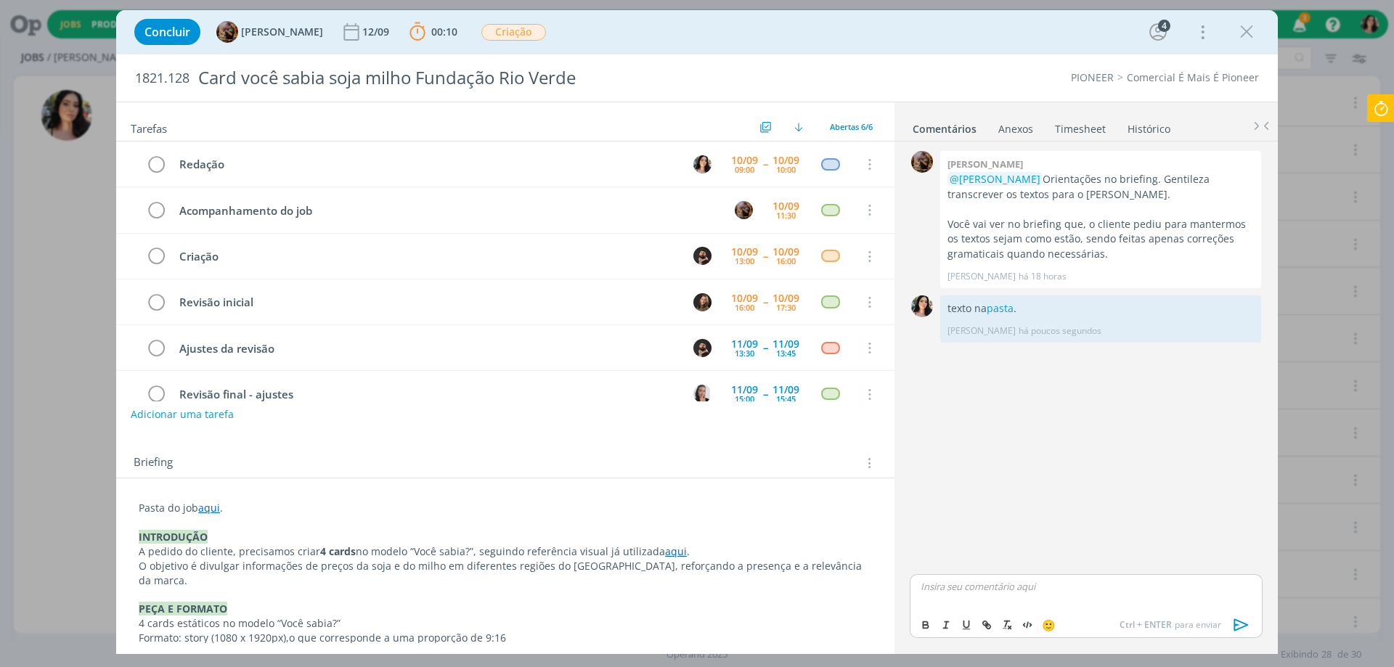
click at [1373, 105] on icon at bounding box center [1381, 108] width 26 height 28
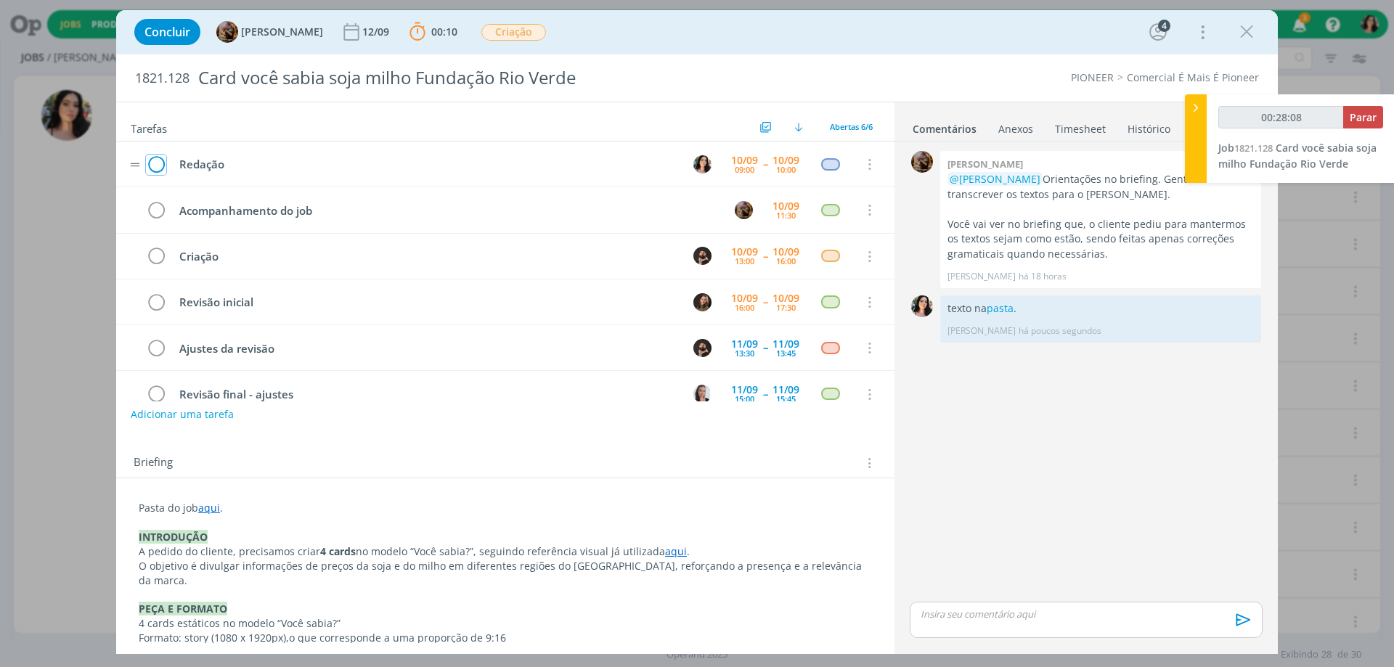
click at [149, 162] on icon "dialog" at bounding box center [156, 165] width 20 height 22
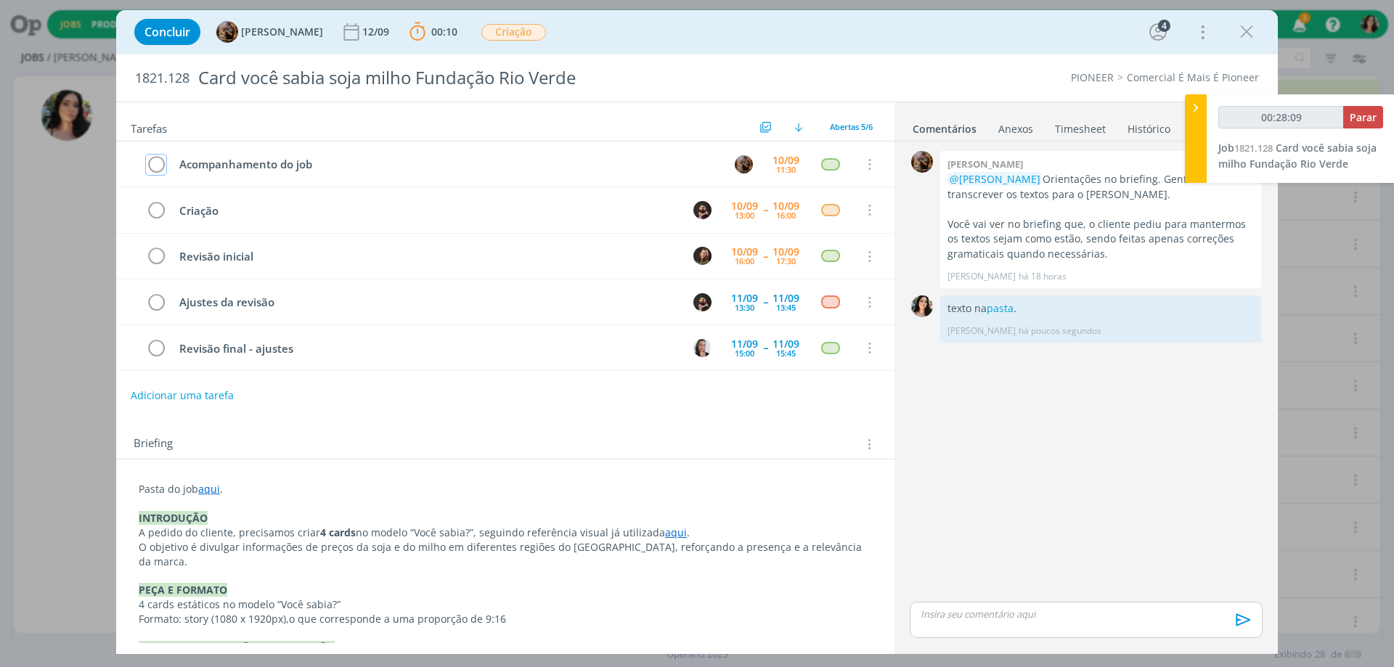
type input "00:28:10"
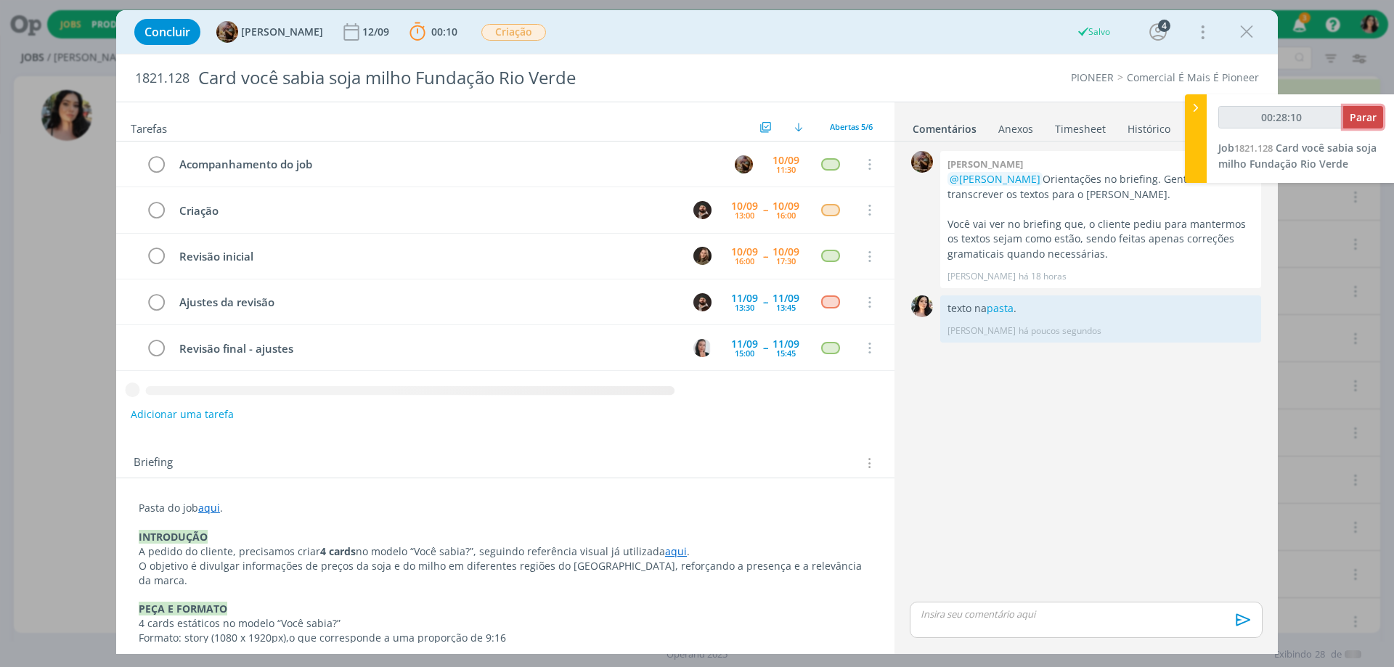
click at [1364, 115] on span "Parar" at bounding box center [1363, 117] width 27 height 14
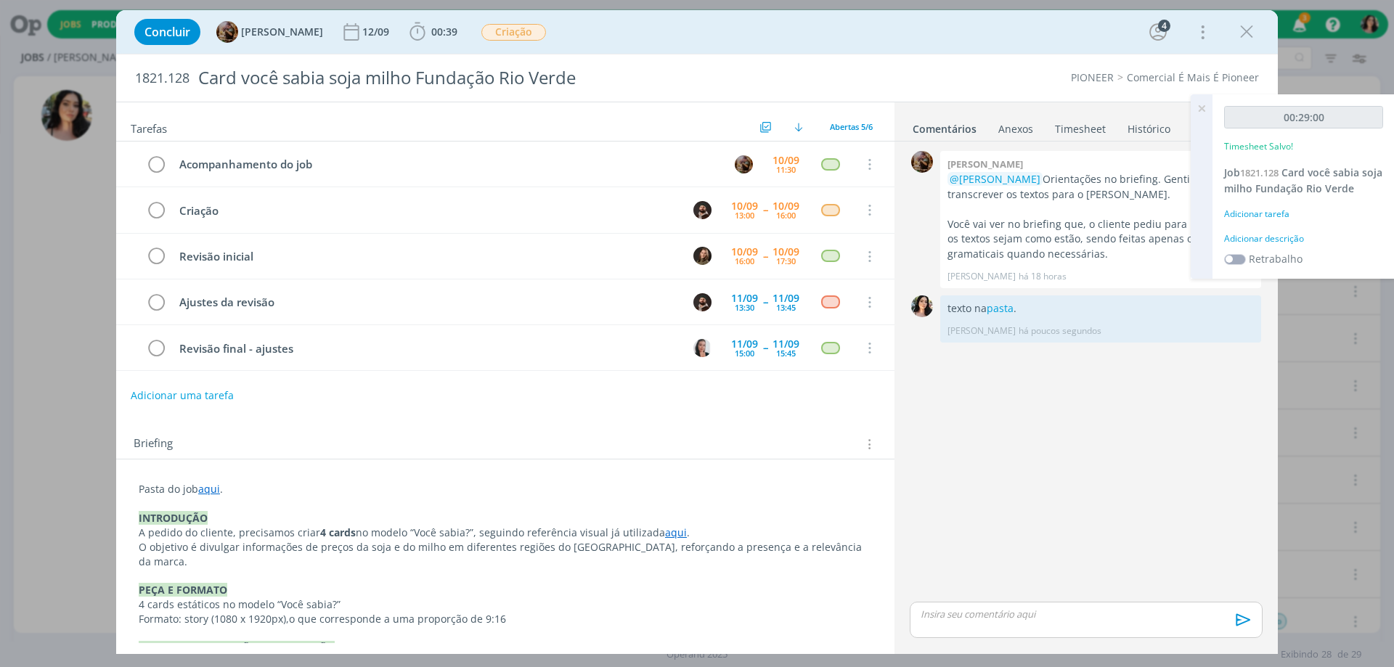
click at [1263, 248] on div "00:29:00 Timesheet Salvo! Job 1821.128 Card você sabia soja milho Fundação Rio …" at bounding box center [1304, 186] width 182 height 184
click at [1260, 242] on div "Adicionar descrição" at bounding box center [1303, 238] width 159 height 13
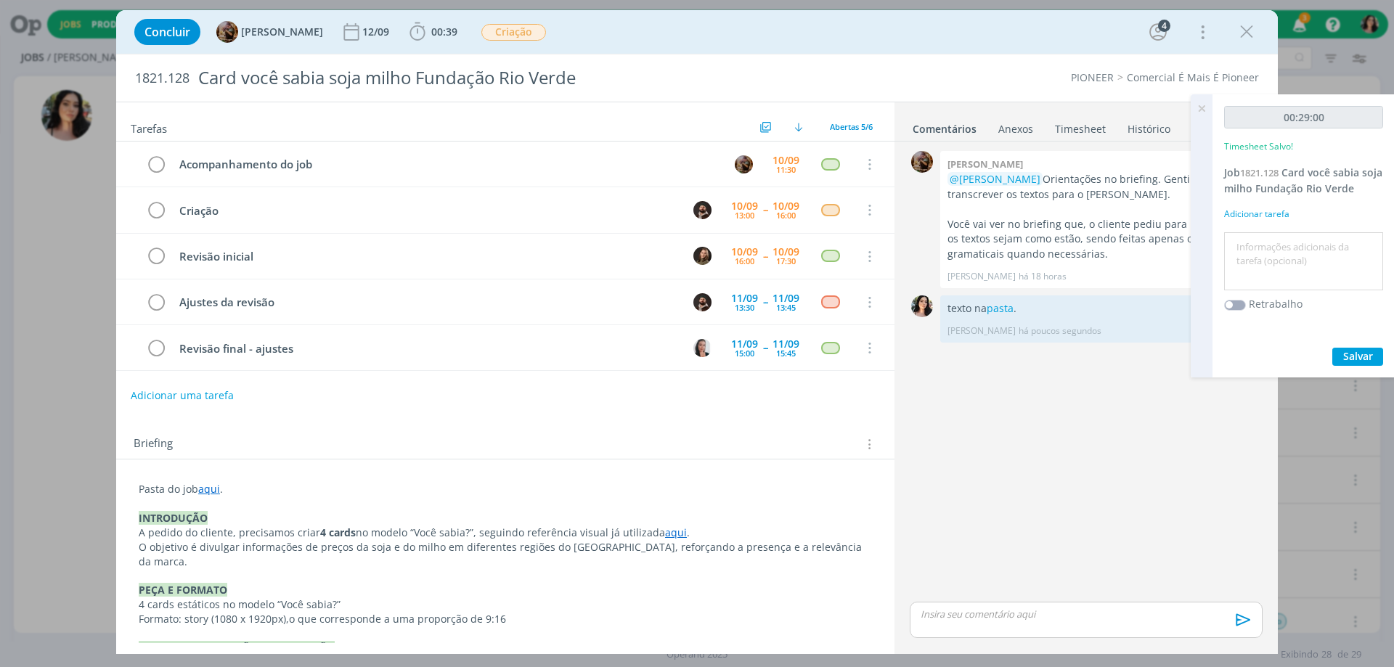
click at [1270, 253] on textarea at bounding box center [1304, 262] width 152 height 52
type textarea "Redação."
click at [1374, 349] on button "Salvar" at bounding box center [1357, 357] width 51 height 18
click at [1201, 107] on icon at bounding box center [1202, 108] width 26 height 28
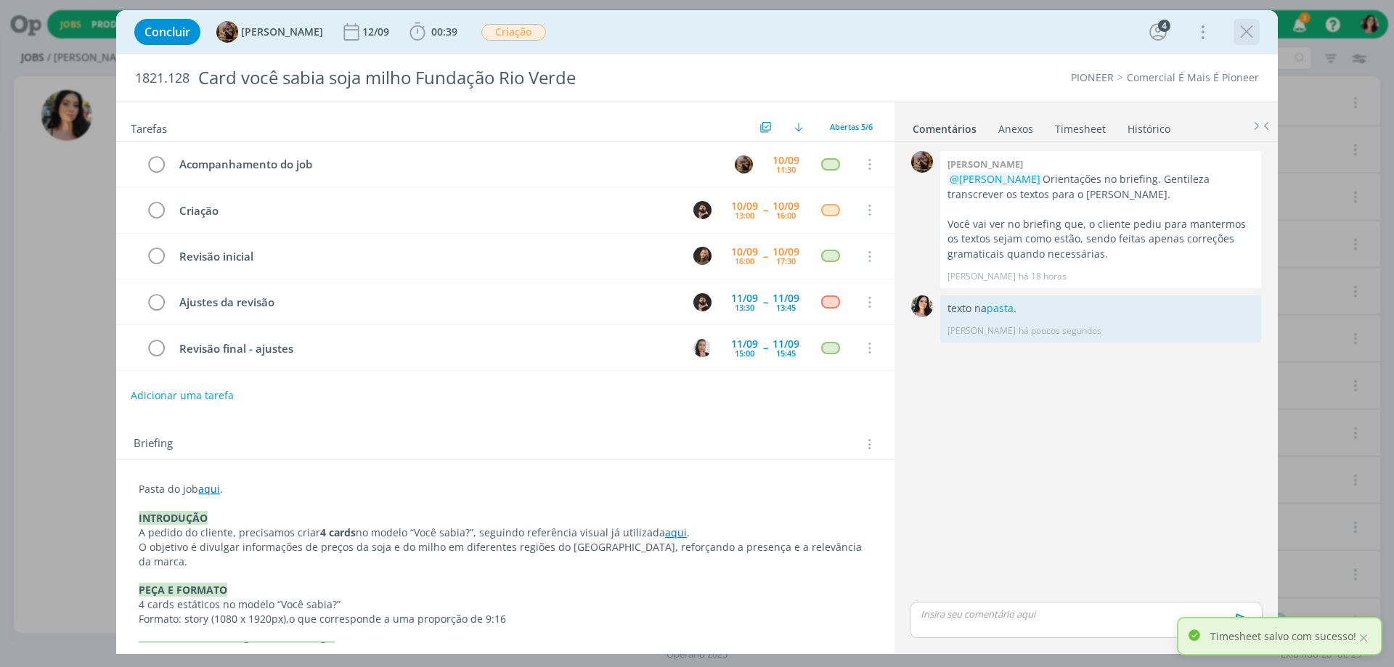
click at [1239, 44] on div "dialog" at bounding box center [1247, 32] width 26 height 26
click at [1237, 38] on icon "dialog" at bounding box center [1247, 32] width 22 height 22
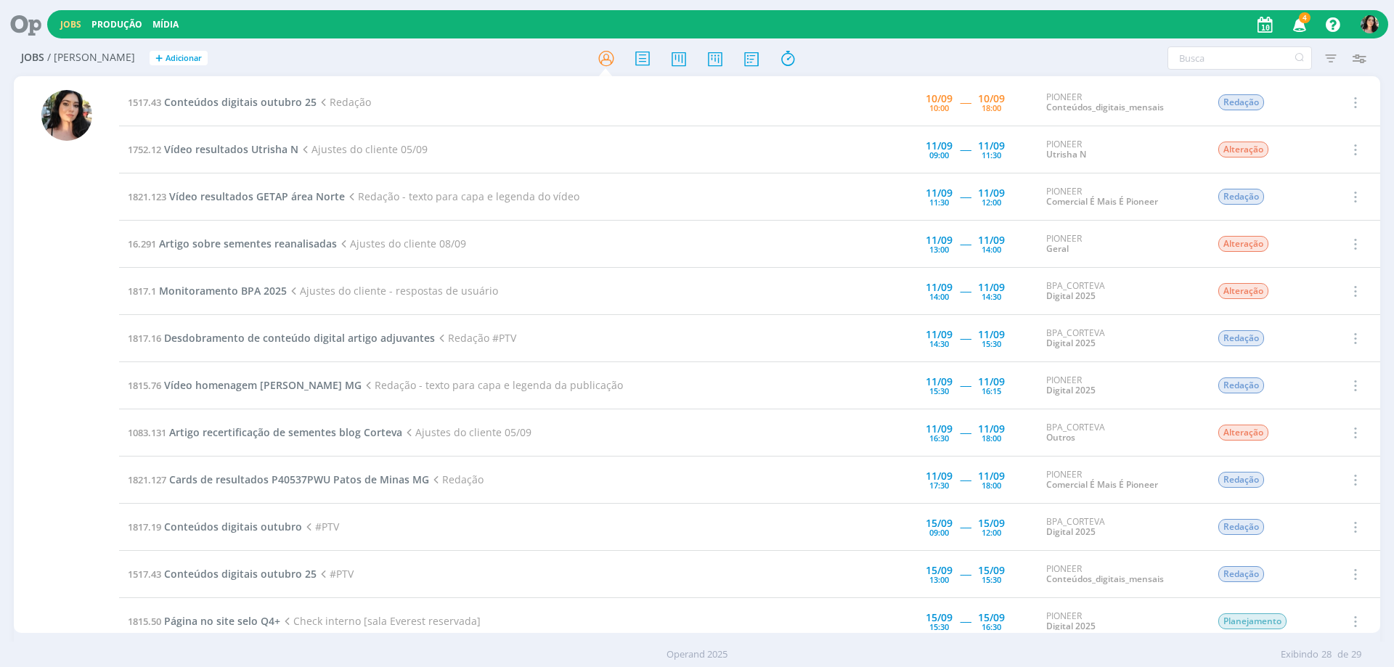
click at [257, 18] on div "Jobs Produção [GEOGRAPHIC_DATA] 4 Notificações Central de Ajuda Área de Membros…" at bounding box center [717, 24] width 1341 height 28
click at [269, 99] on span "Conteúdos digitais outubro 25" at bounding box center [240, 102] width 152 height 14
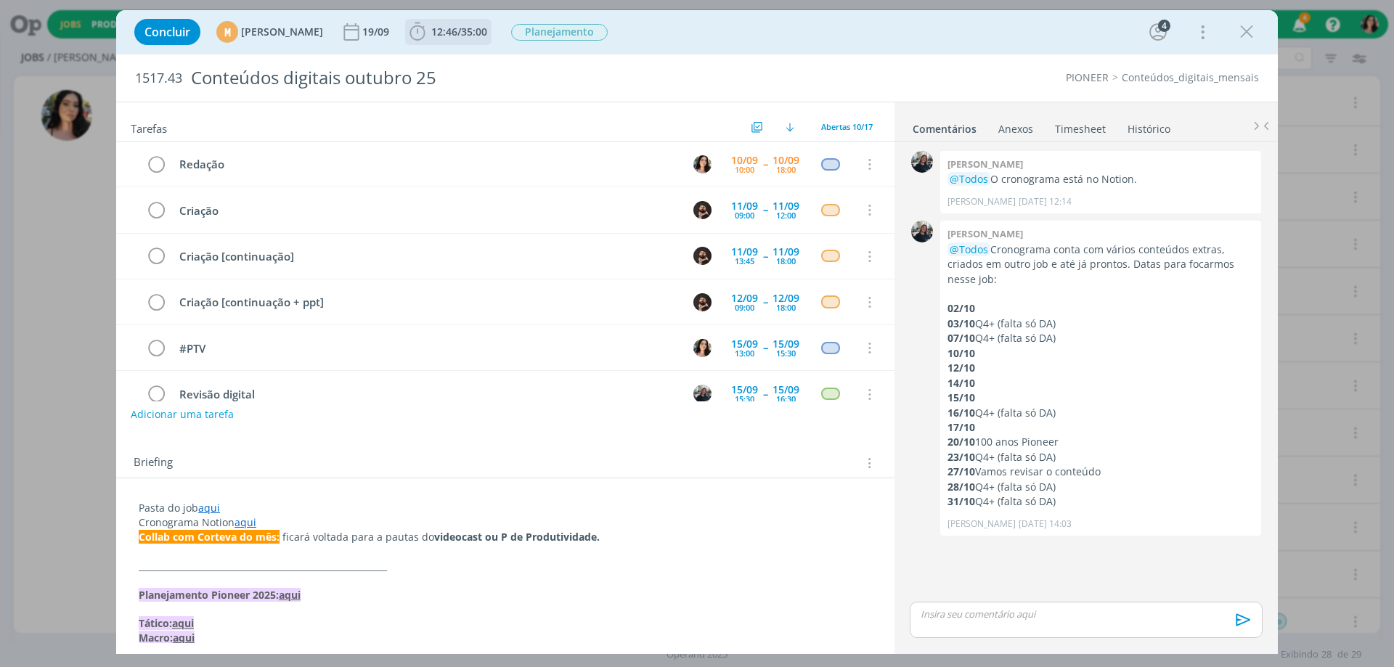
click at [490, 23] on span "12:46 / 35:00" at bounding box center [449, 32] width 84 height 22
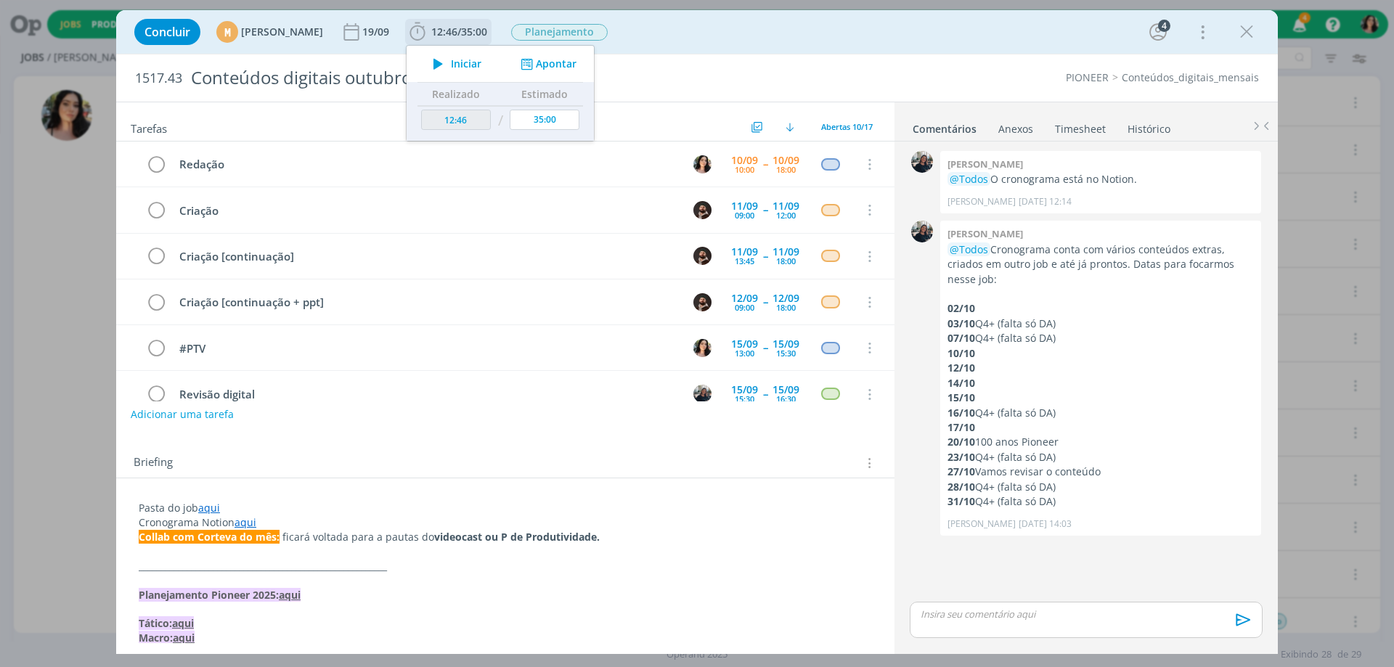
click at [481, 59] on span "Iniciar" at bounding box center [466, 64] width 30 height 10
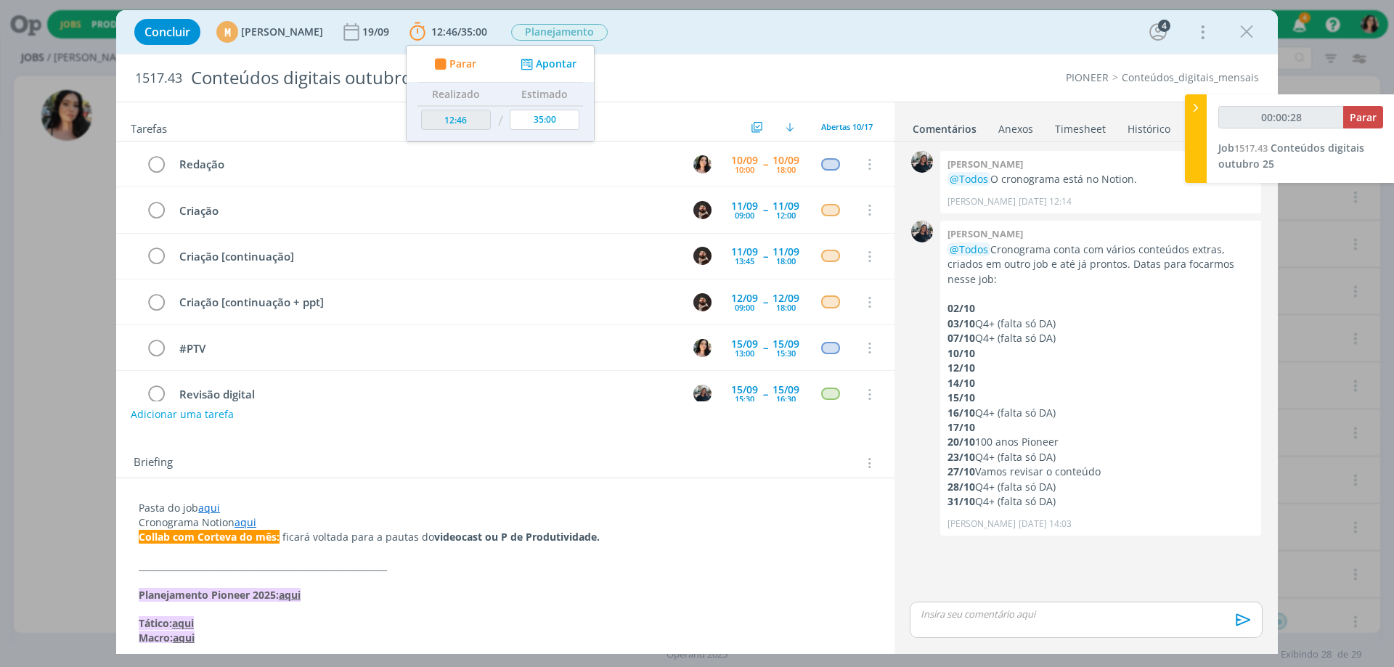
type input "00:00:29"
click at [1199, 128] on div at bounding box center [1196, 138] width 22 height 89
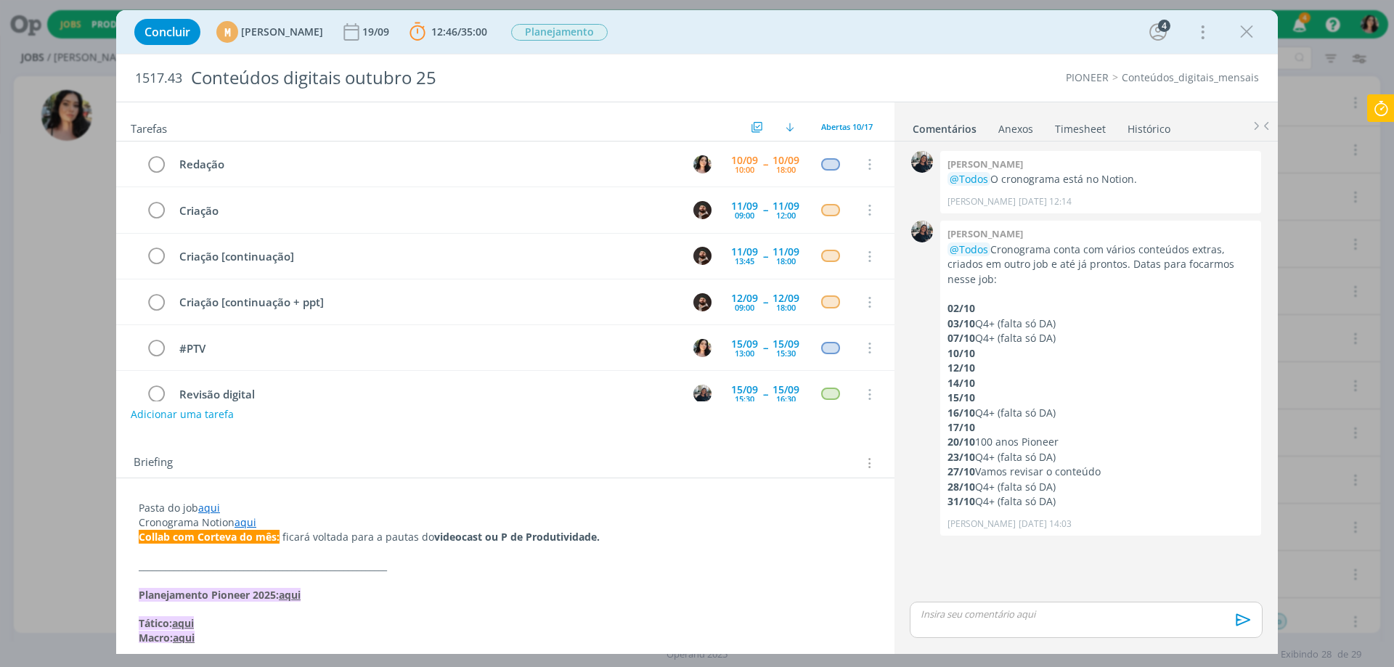
click at [769, 39] on div "Concluir M [PERSON_NAME] [DATE] 12:46 / 35:00 Parar Apontar Data * [DATE] Horas…" at bounding box center [697, 32] width 1140 height 35
drag, startPoint x: 137, startPoint y: 81, endPoint x: 180, endPoint y: 78, distance: 42.9
click at [180, 78] on span "1517.43" at bounding box center [158, 78] width 47 height 16
copy span "1517.43"
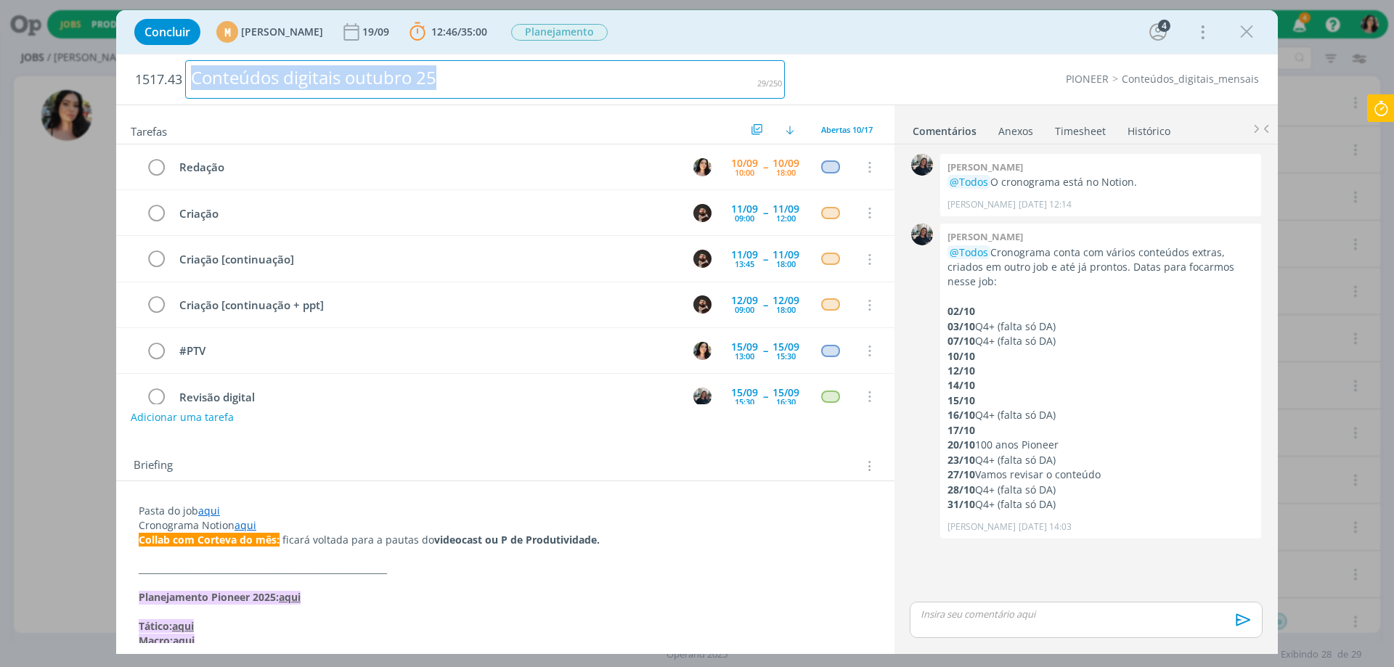
drag, startPoint x: 457, startPoint y: 74, endPoint x: 192, endPoint y: 95, distance: 266.6
click at [192, 95] on div "Conteúdos digitais outubro 25" at bounding box center [485, 79] width 600 height 38
copy div "Conteúdos digitais outubro 25"
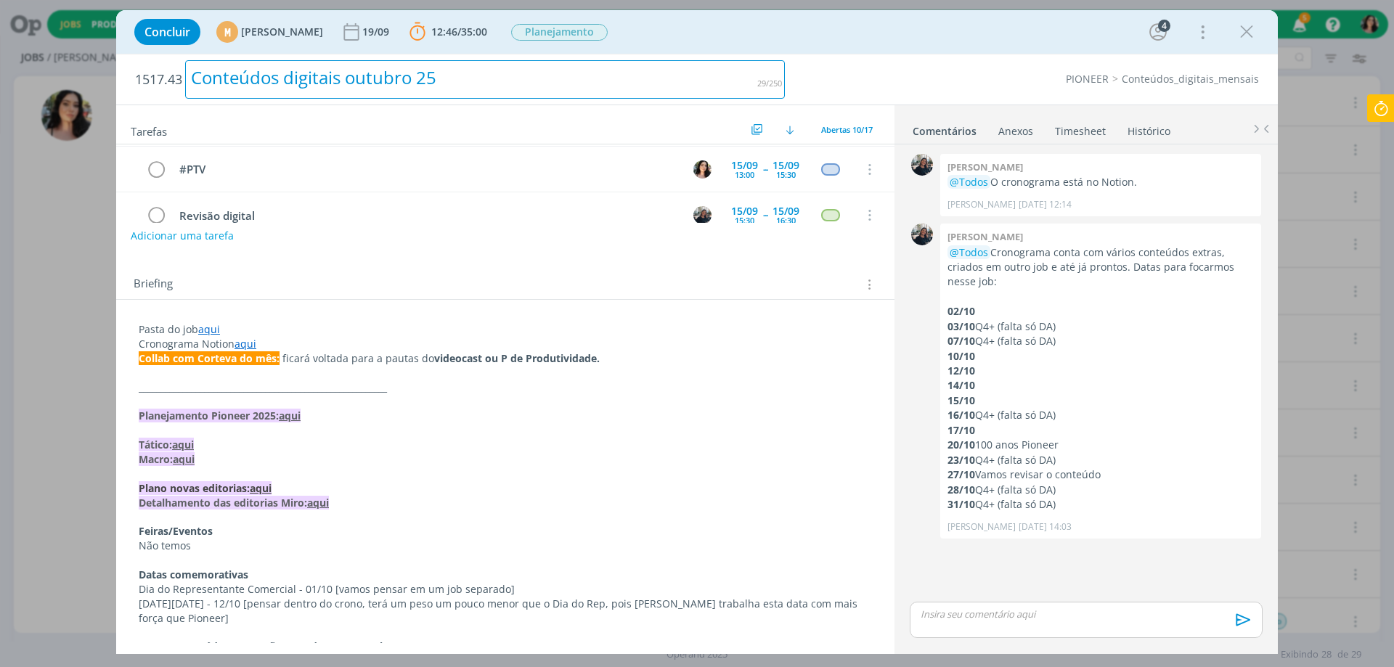
scroll to position [218, 0]
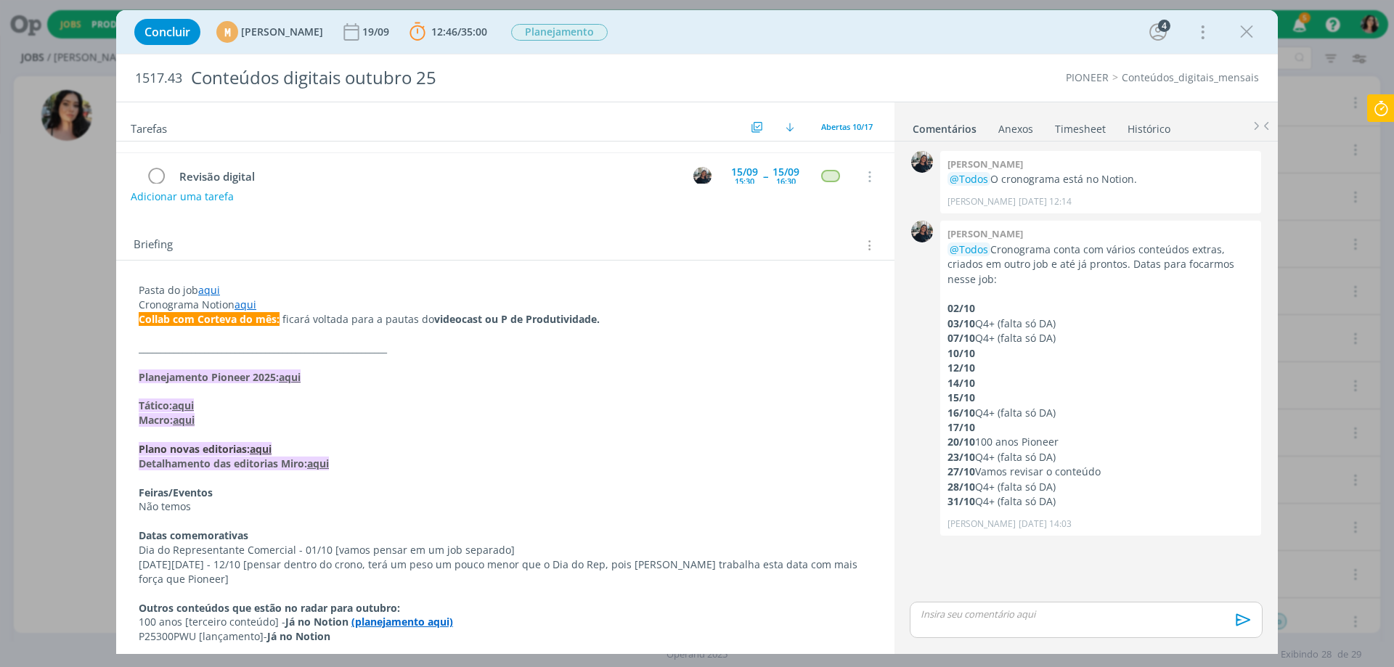
click at [248, 309] on link "aqui" at bounding box center [246, 305] width 22 height 14
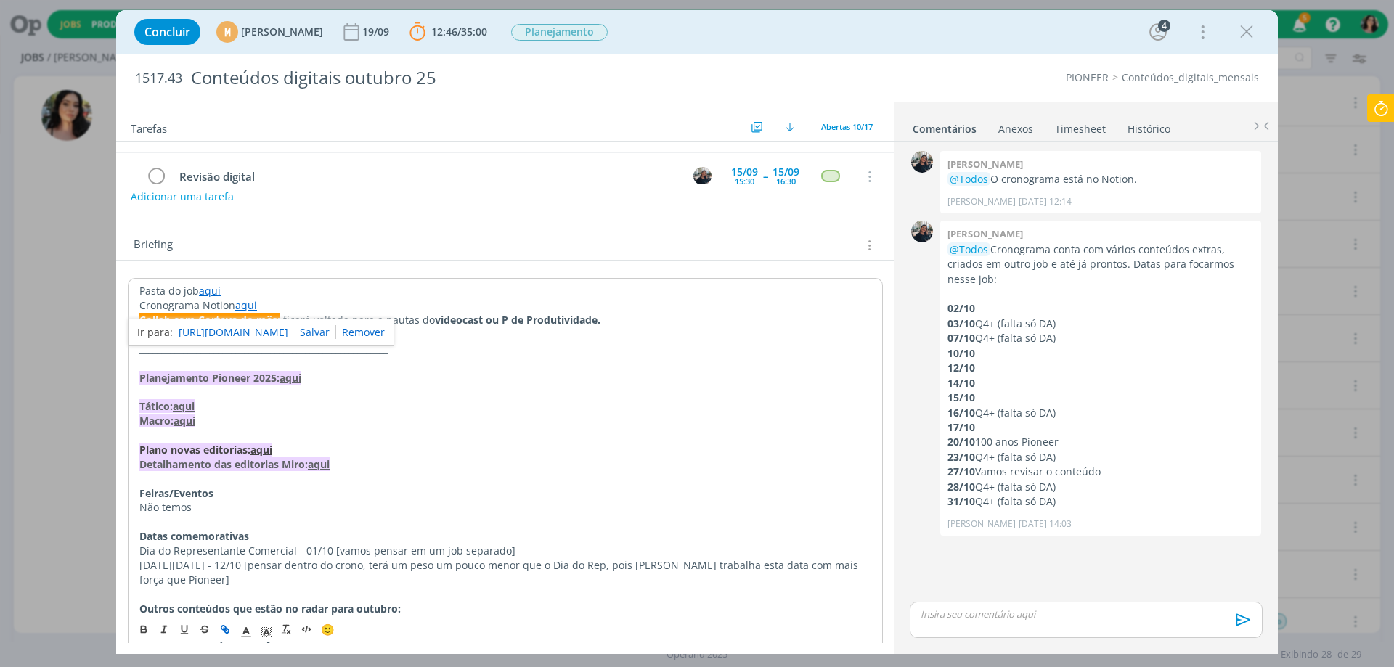
click at [253, 328] on link "[URL][DOMAIN_NAME]" at bounding box center [234, 332] width 110 height 19
click at [1208, 449] on p "20/10 100 anos Pioneer" at bounding box center [1101, 442] width 306 height 15
